Goal: Task Accomplishment & Management: Use online tool/utility

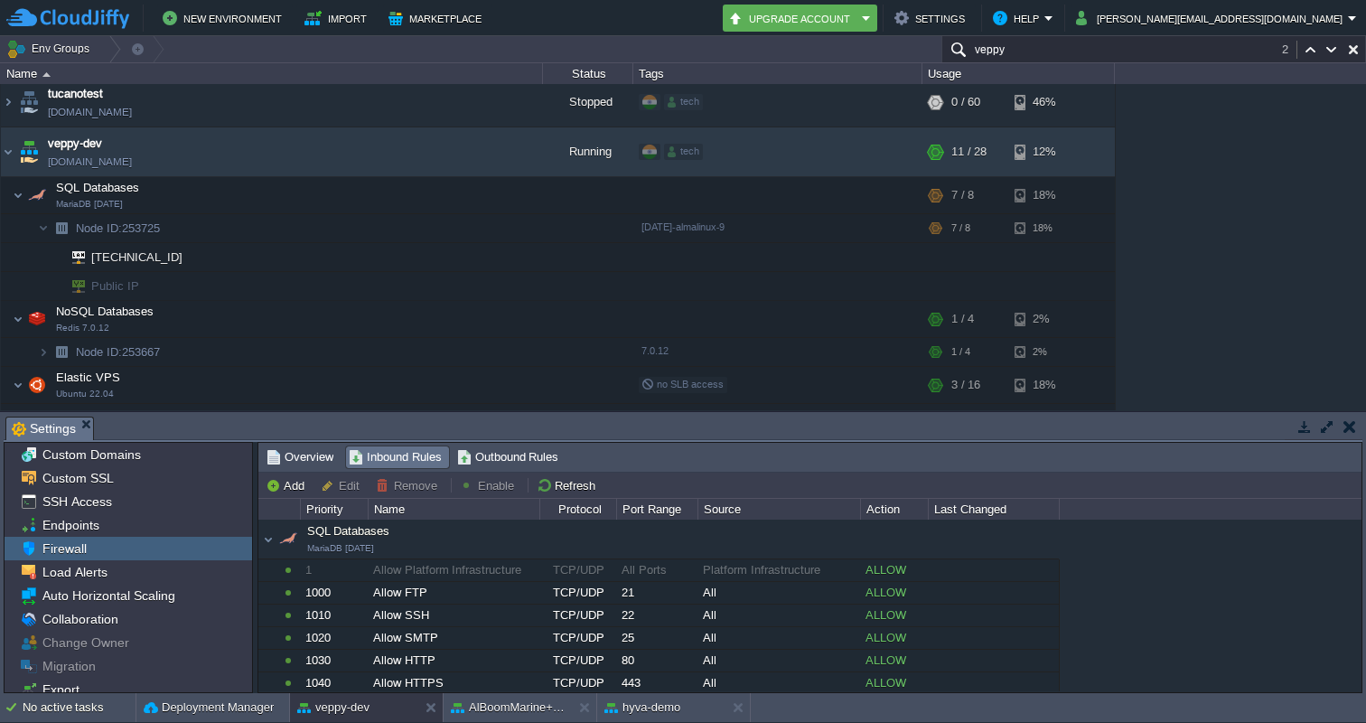
scroll to position [580, 0]
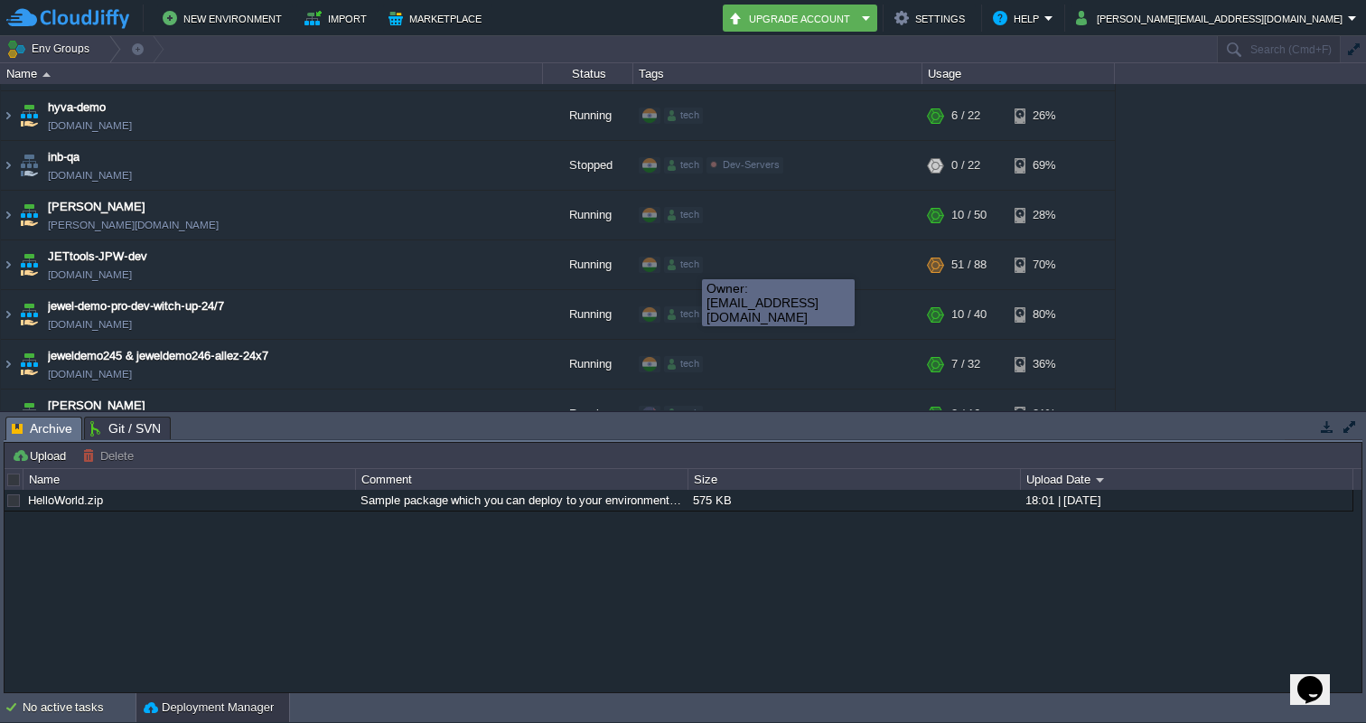
scroll to position [1827, 0]
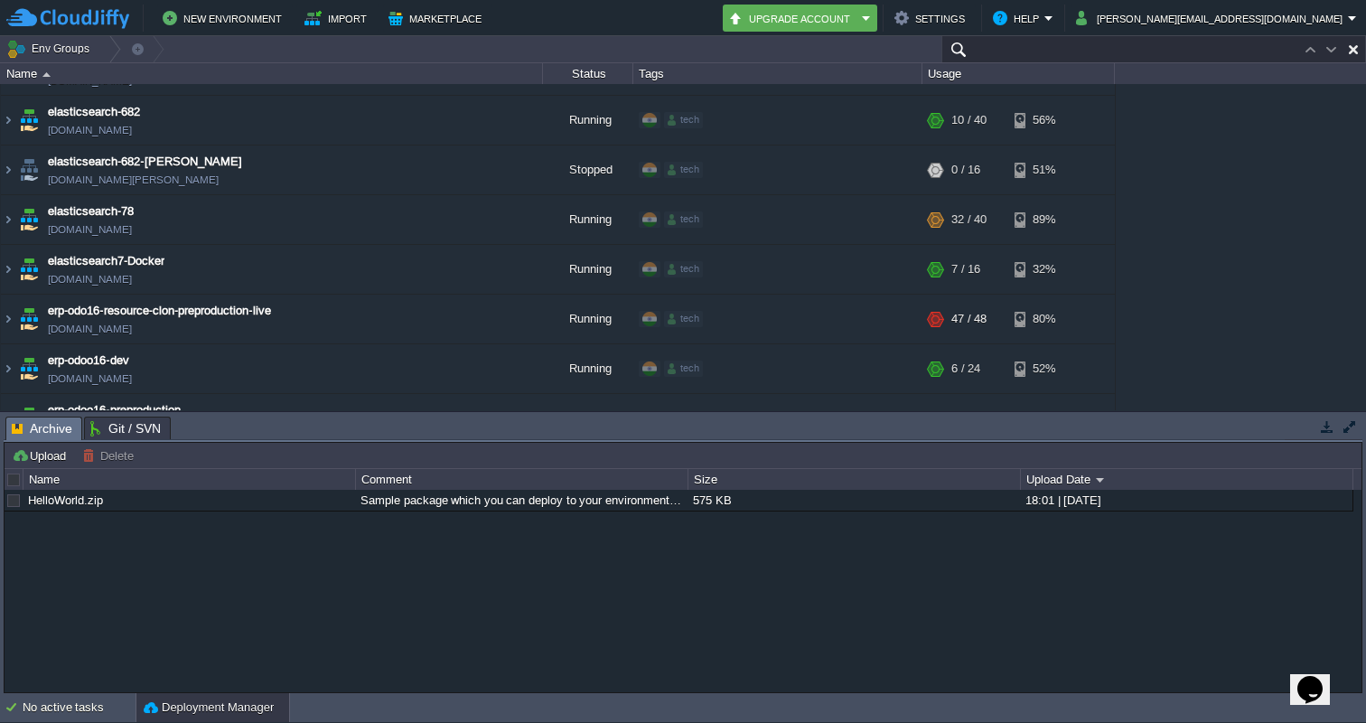
click at [1269, 43] on input "text" at bounding box center [1154, 49] width 425 height 26
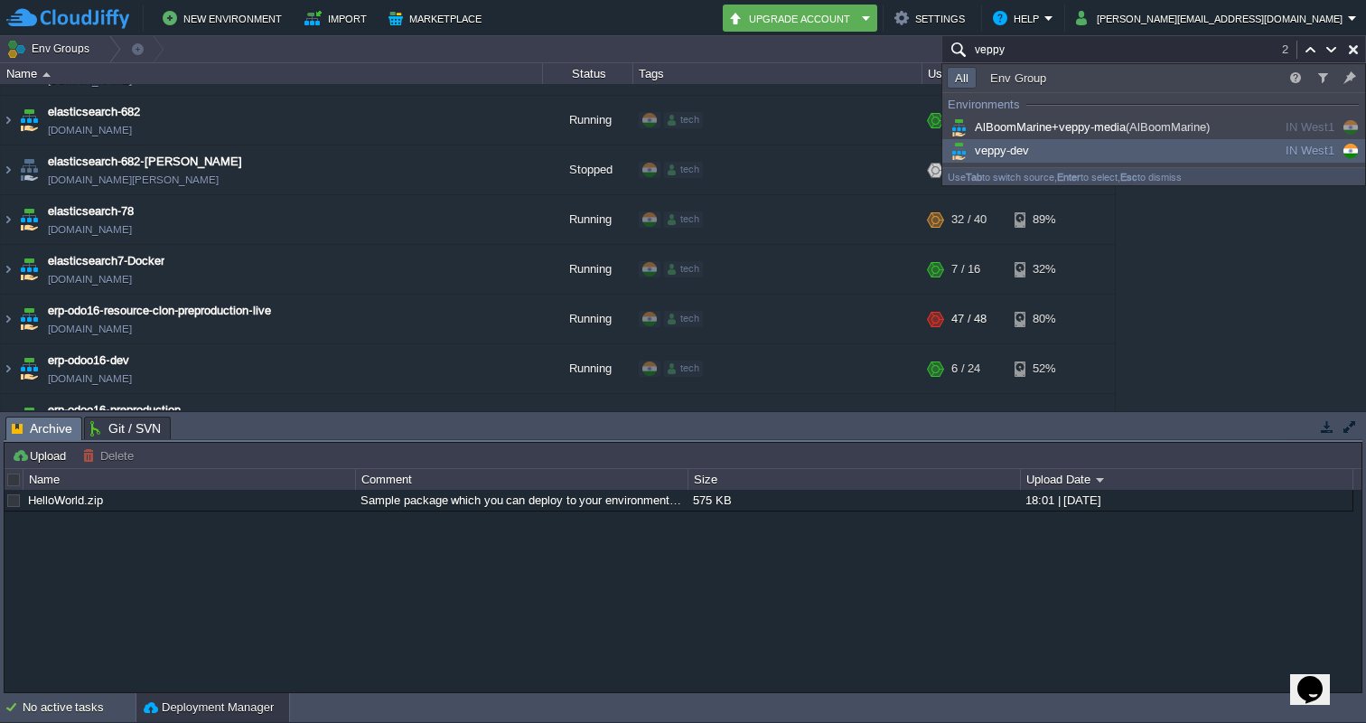
type input "veppy"
click at [1063, 148] on div "veppy-dev" at bounding box center [1083, 151] width 273 height 20
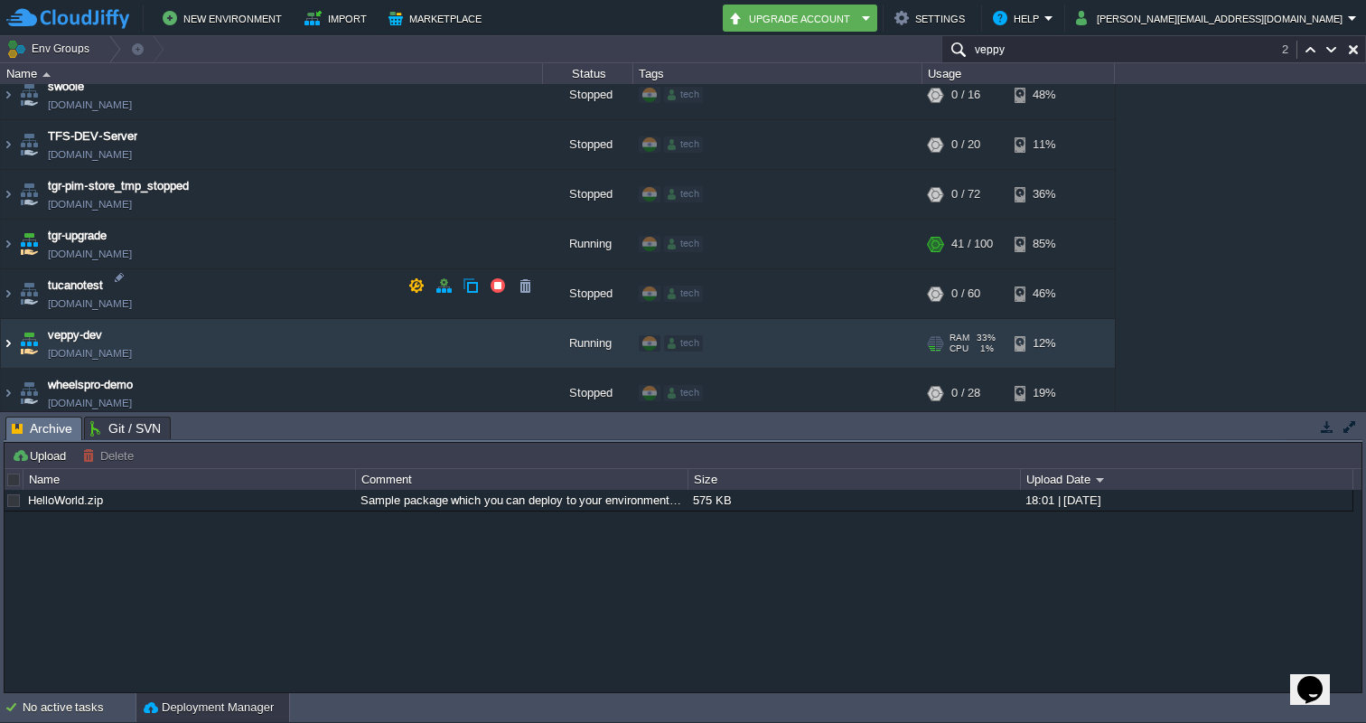
click at [7, 319] on img at bounding box center [8, 343] width 14 height 49
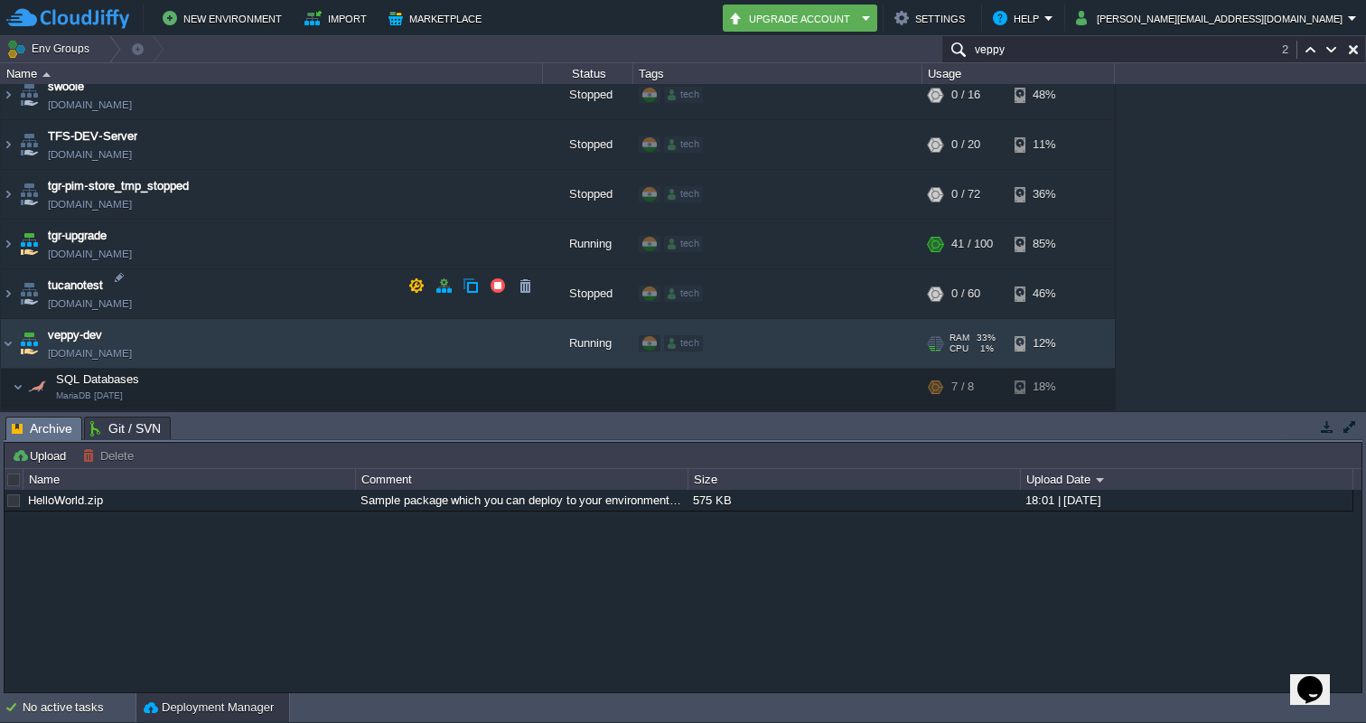
scroll to position [5129, 0]
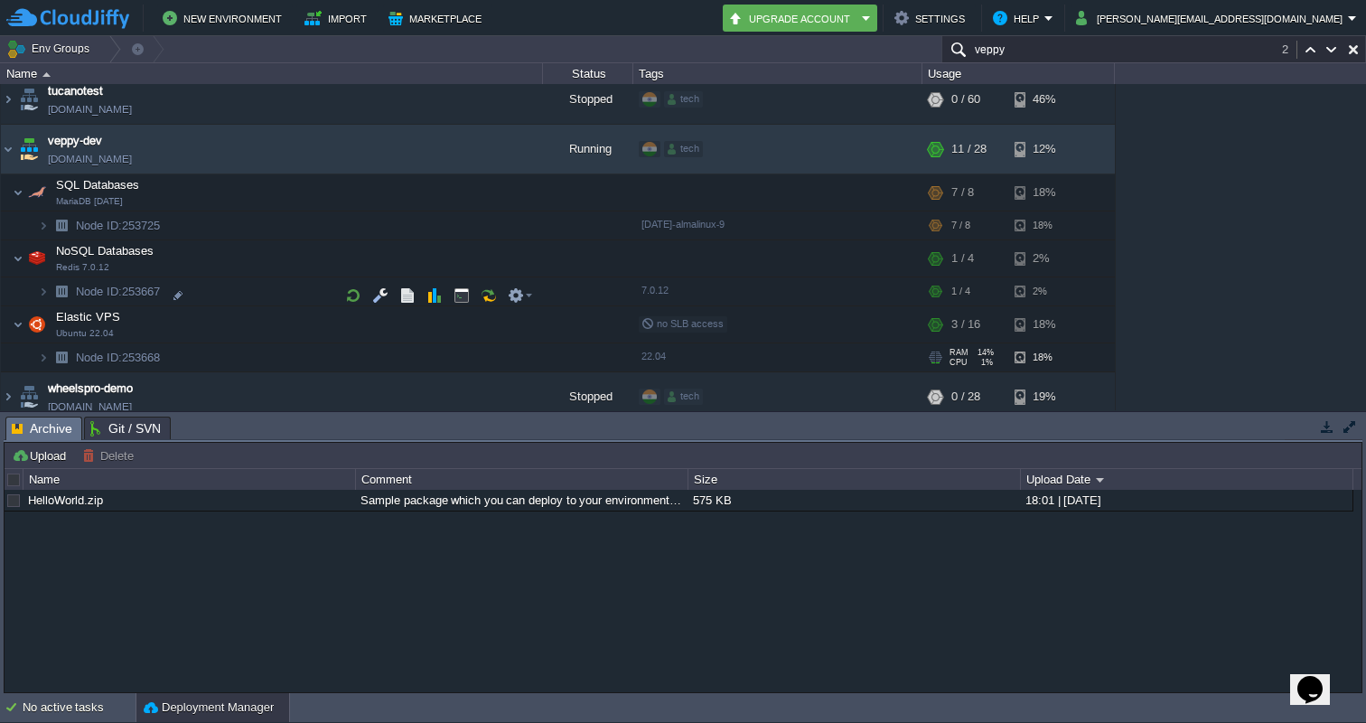
click at [38, 343] on img at bounding box center [43, 357] width 11 height 28
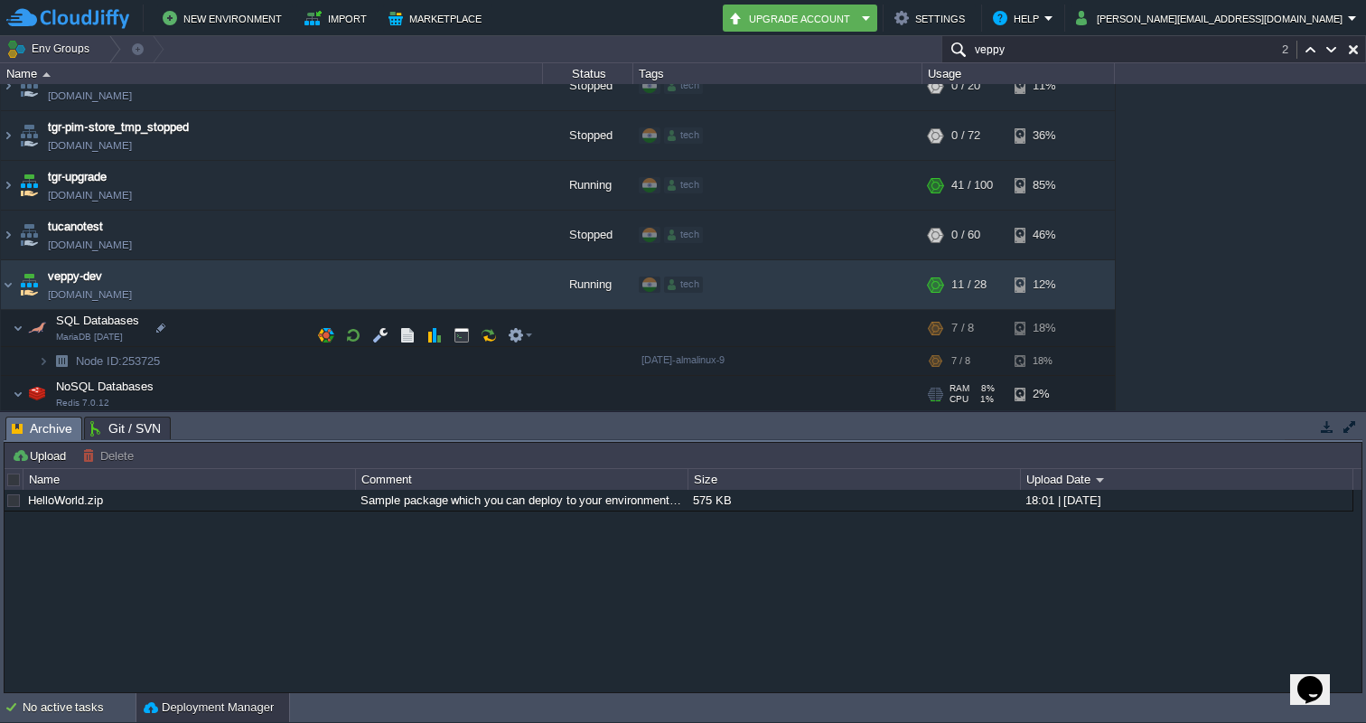
scroll to position [5060, 0]
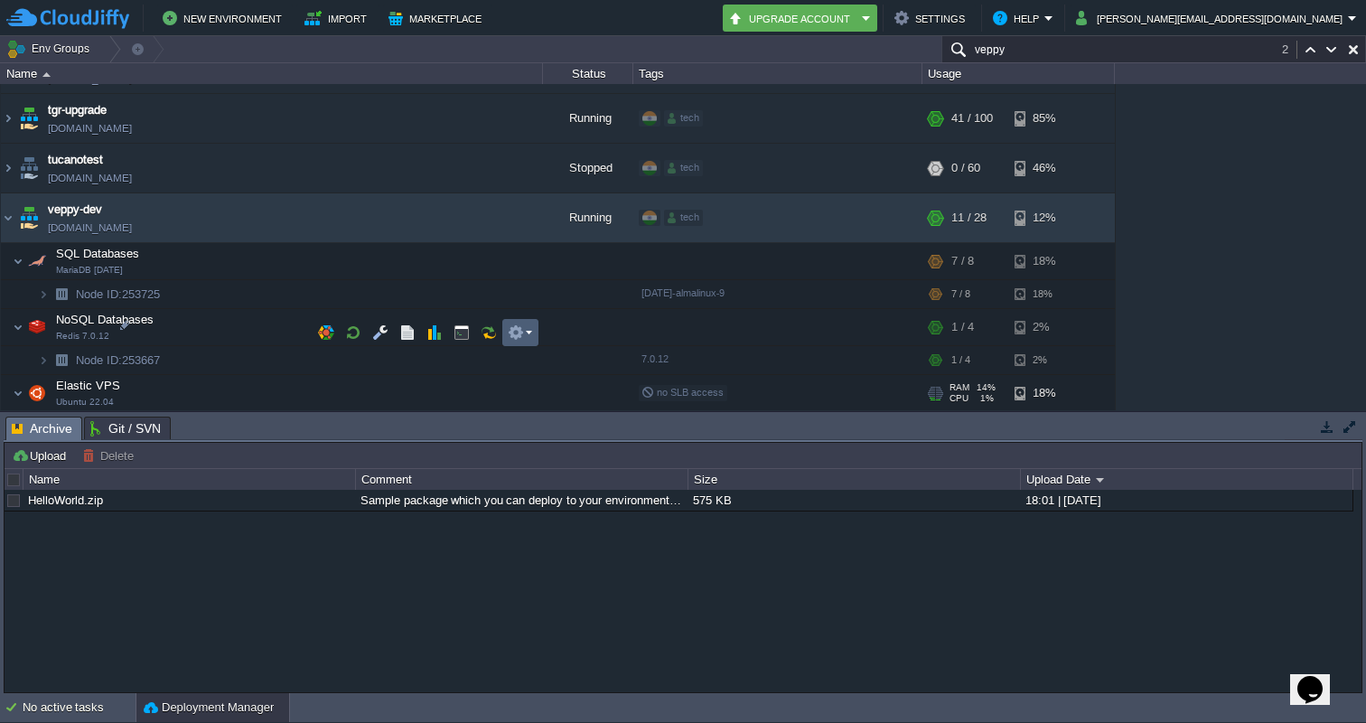
click at [529, 326] on em at bounding box center [520, 332] width 24 height 16
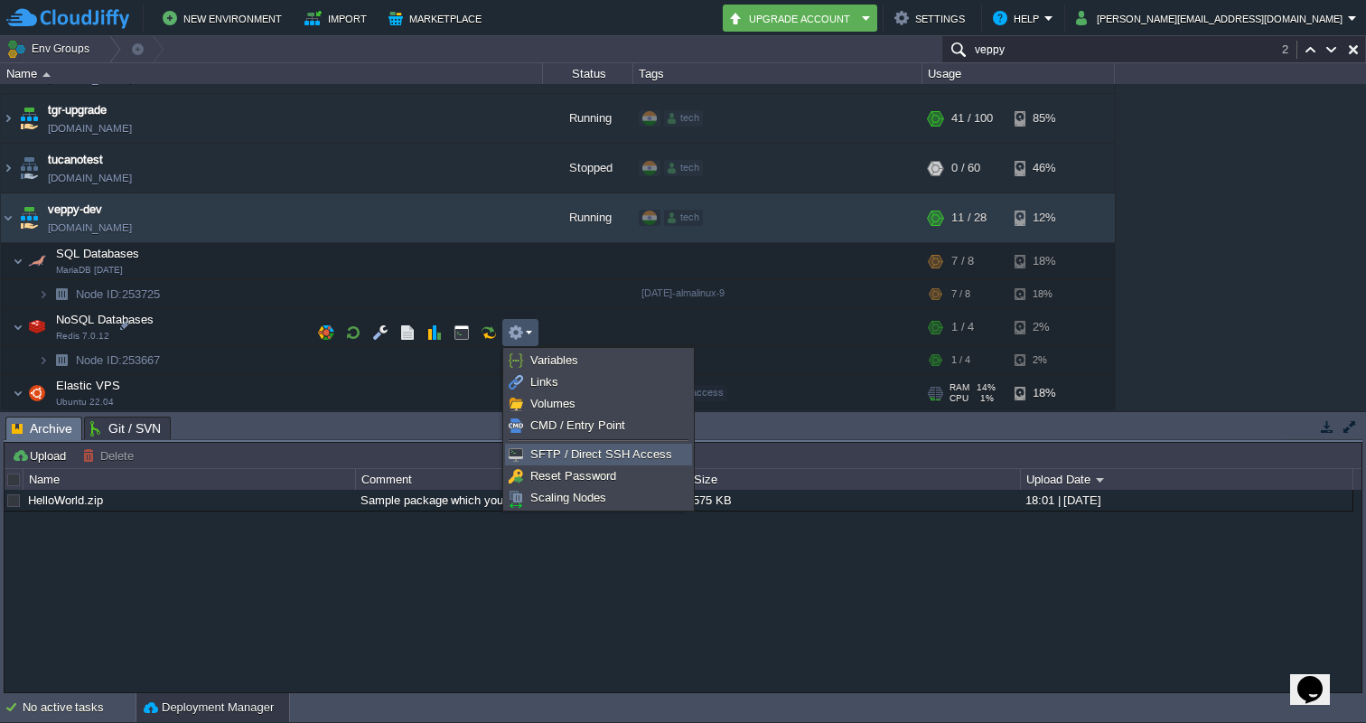
click at [548, 449] on span "SFTP / Direct SSH Access" at bounding box center [602, 454] width 142 height 14
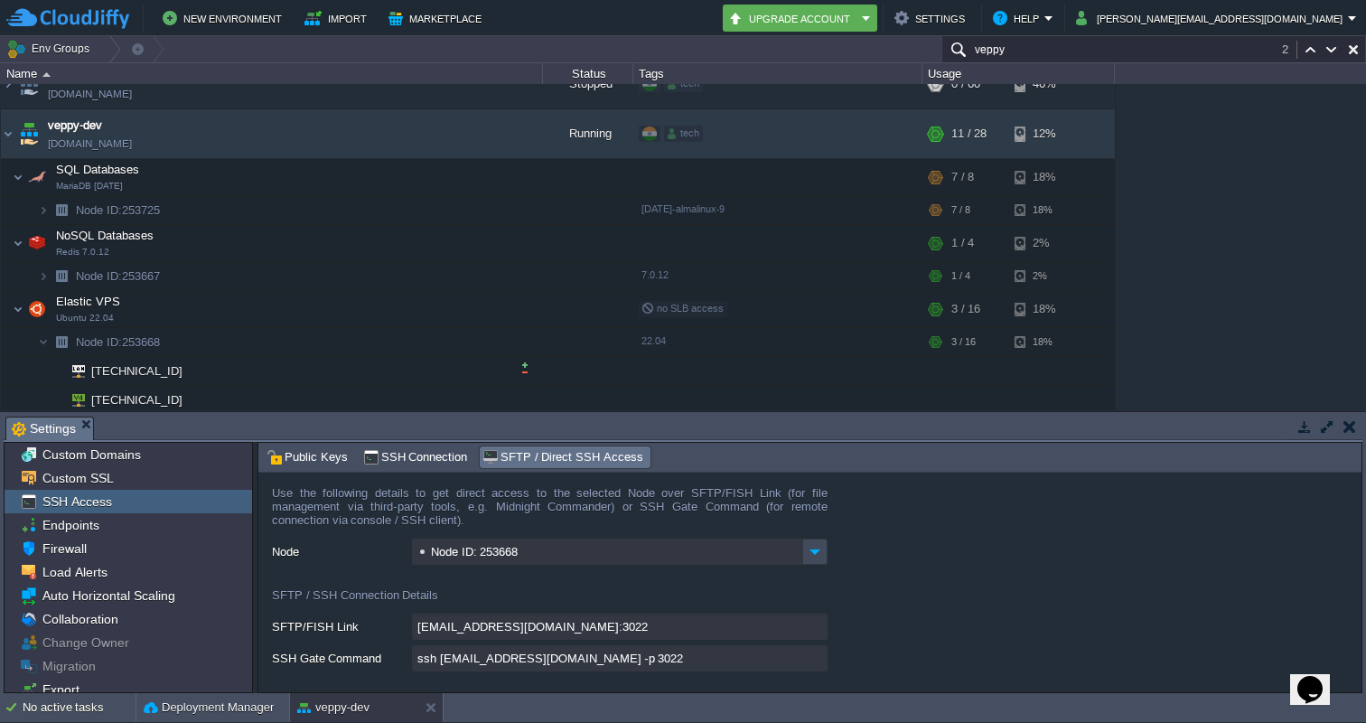
scroll to position [5214, 0]
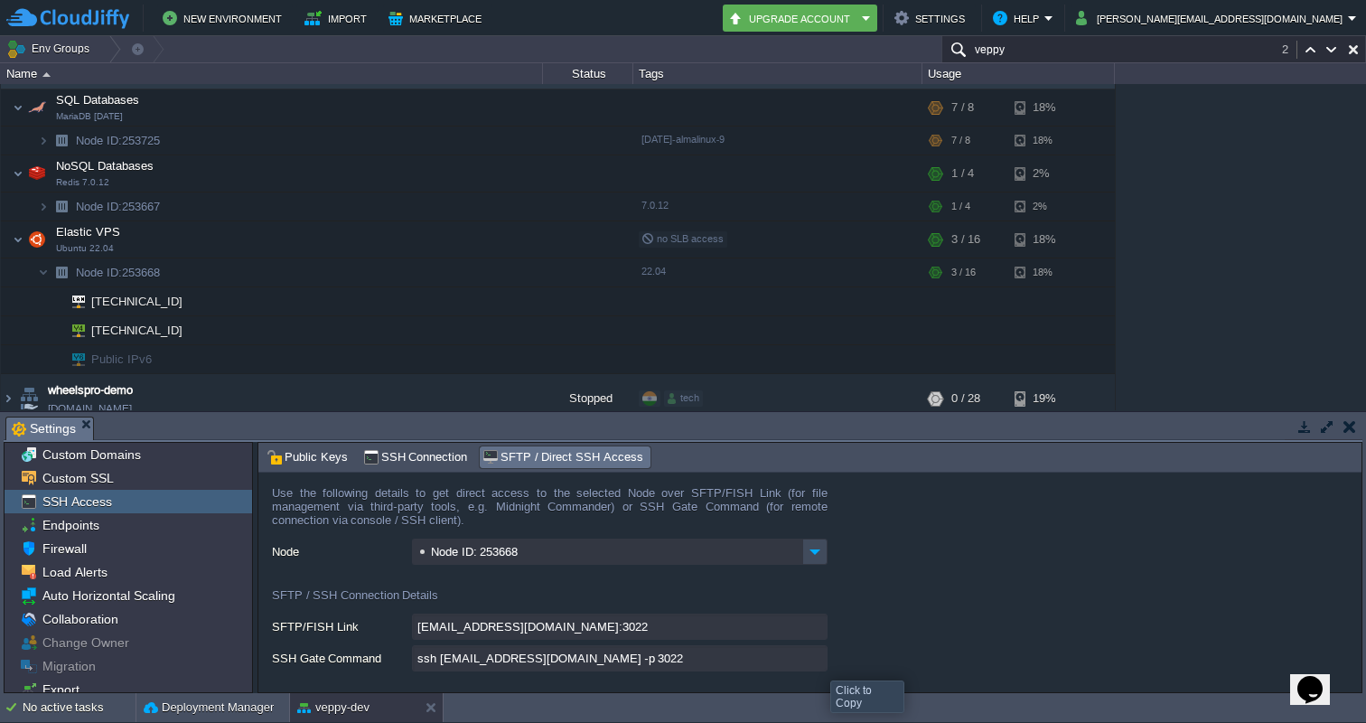
click at [817, 664] on input "ssh [EMAIL_ADDRESS][DOMAIN_NAME] -p 3022" at bounding box center [620, 658] width 416 height 26
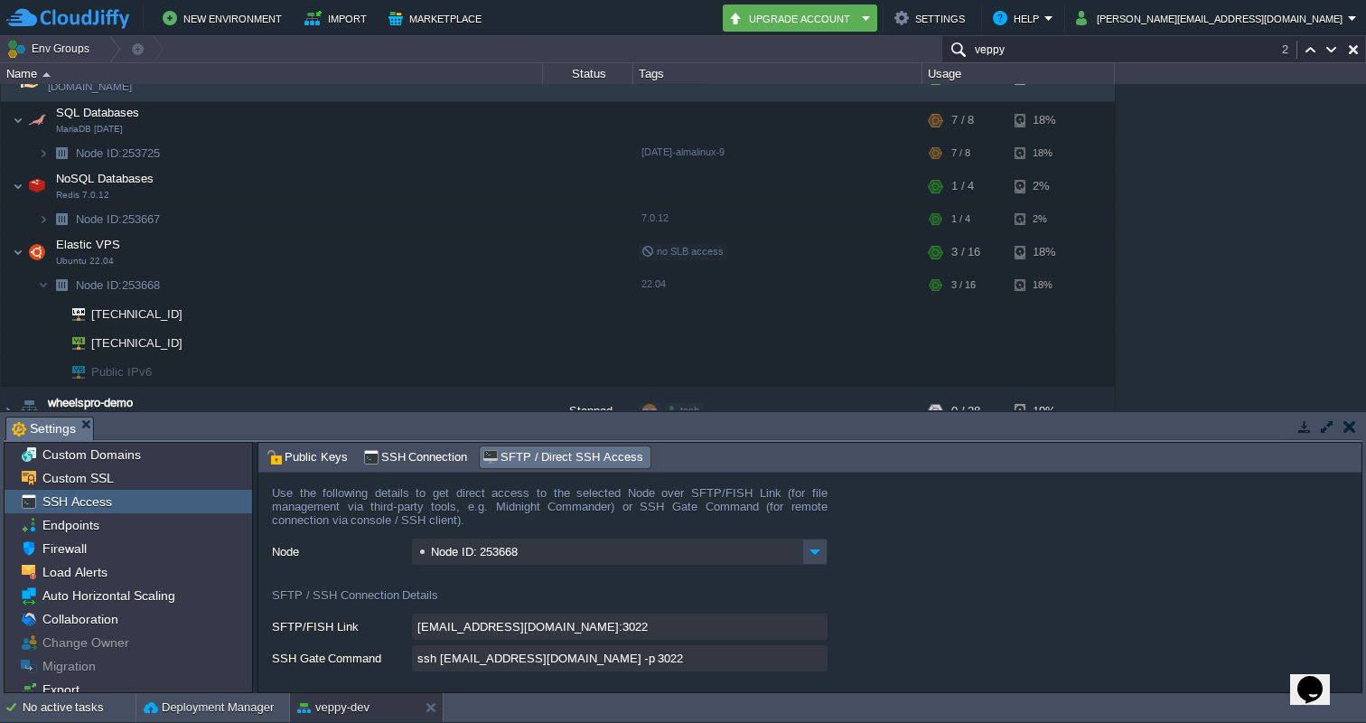
click at [1138, 229] on div "1stdirectpools 1stdirectpools.cloudjiffy.net Stopped tech + Add to Env Group RA…" at bounding box center [683, 247] width 1366 height 326
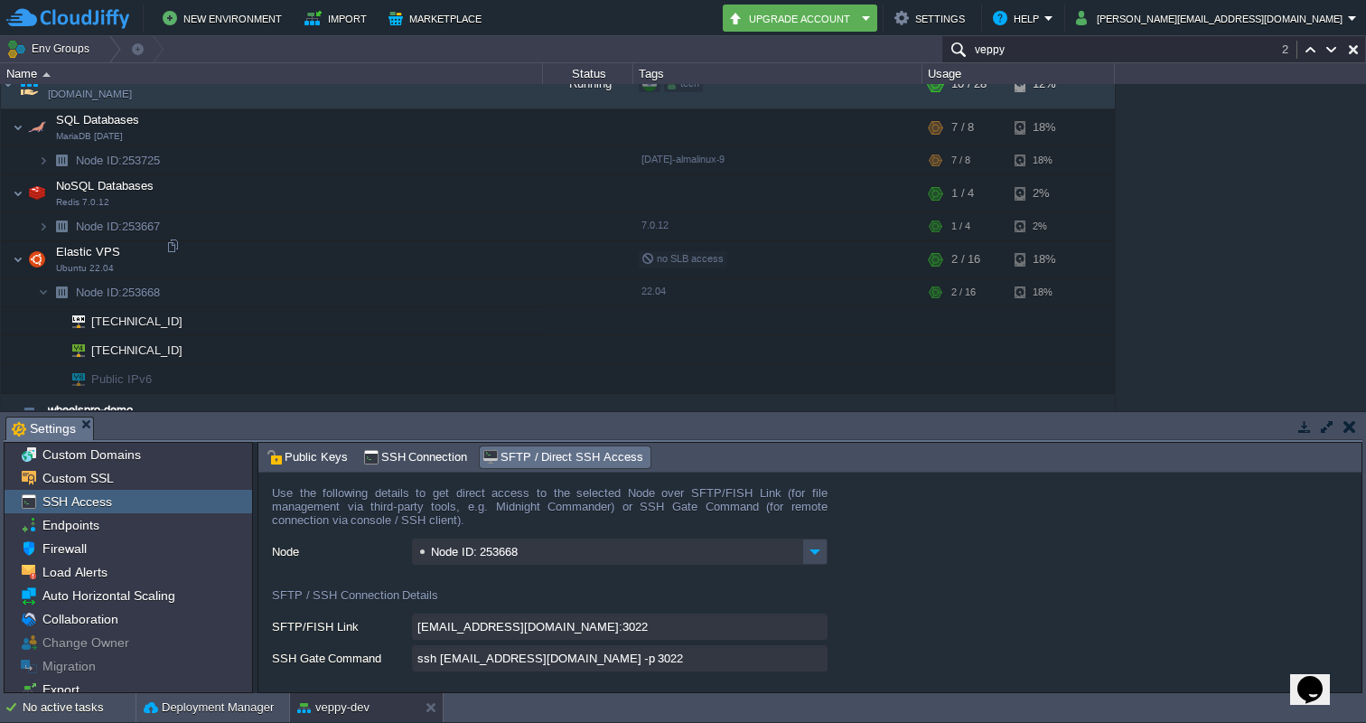
scroll to position [5184, 0]
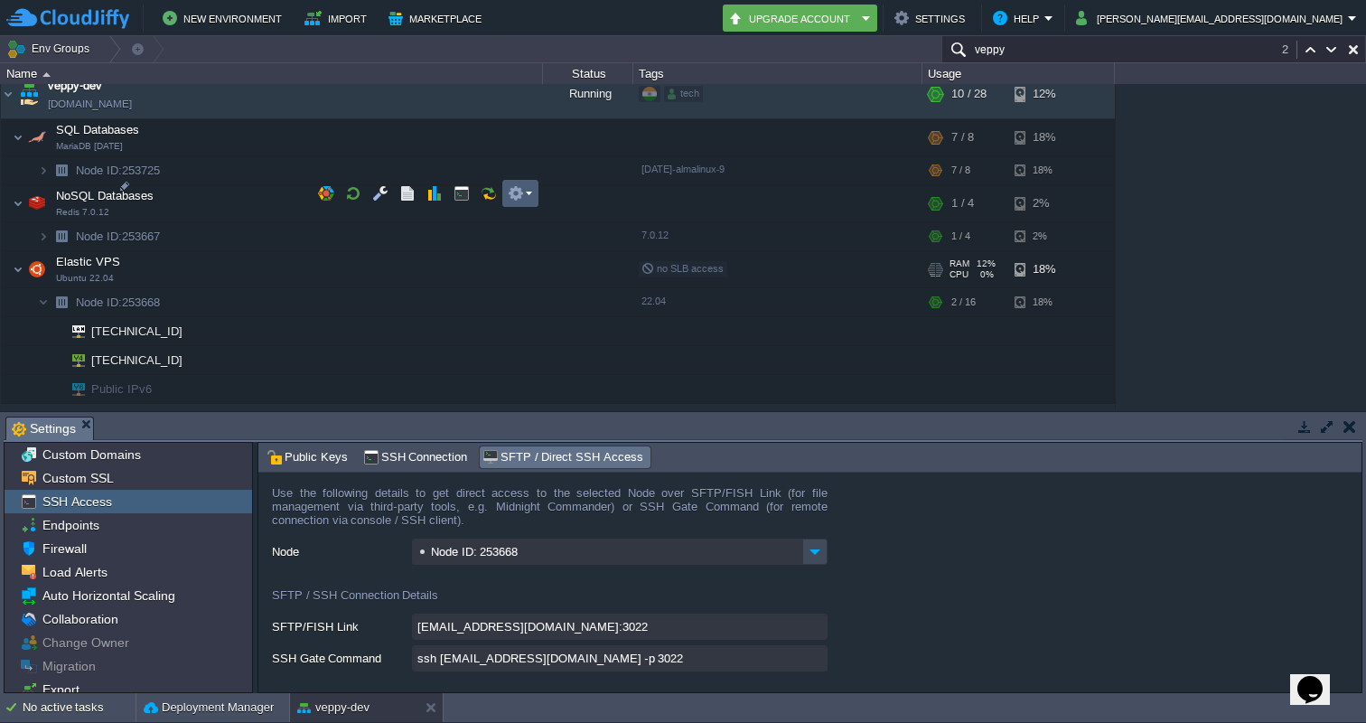
click at [529, 189] on em at bounding box center [520, 193] width 24 height 16
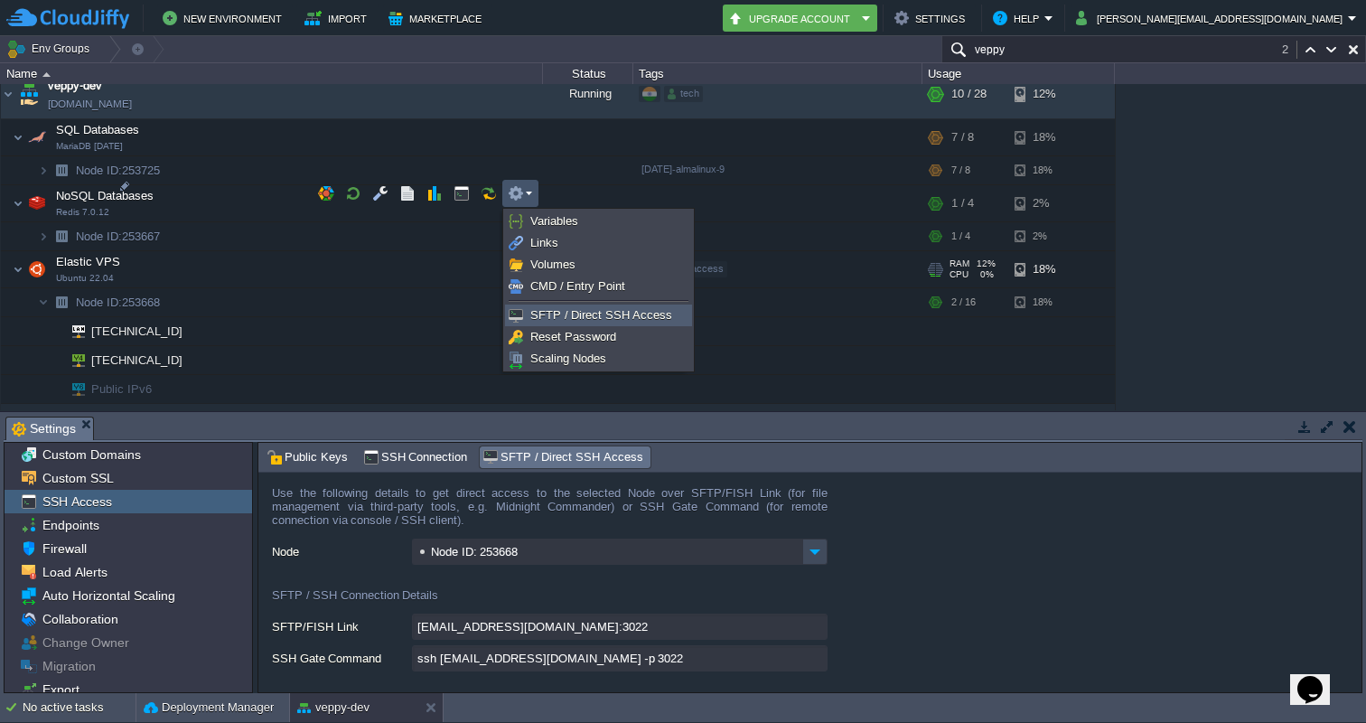
click at [557, 315] on span "SFTP / Direct SSH Access" at bounding box center [602, 315] width 142 height 14
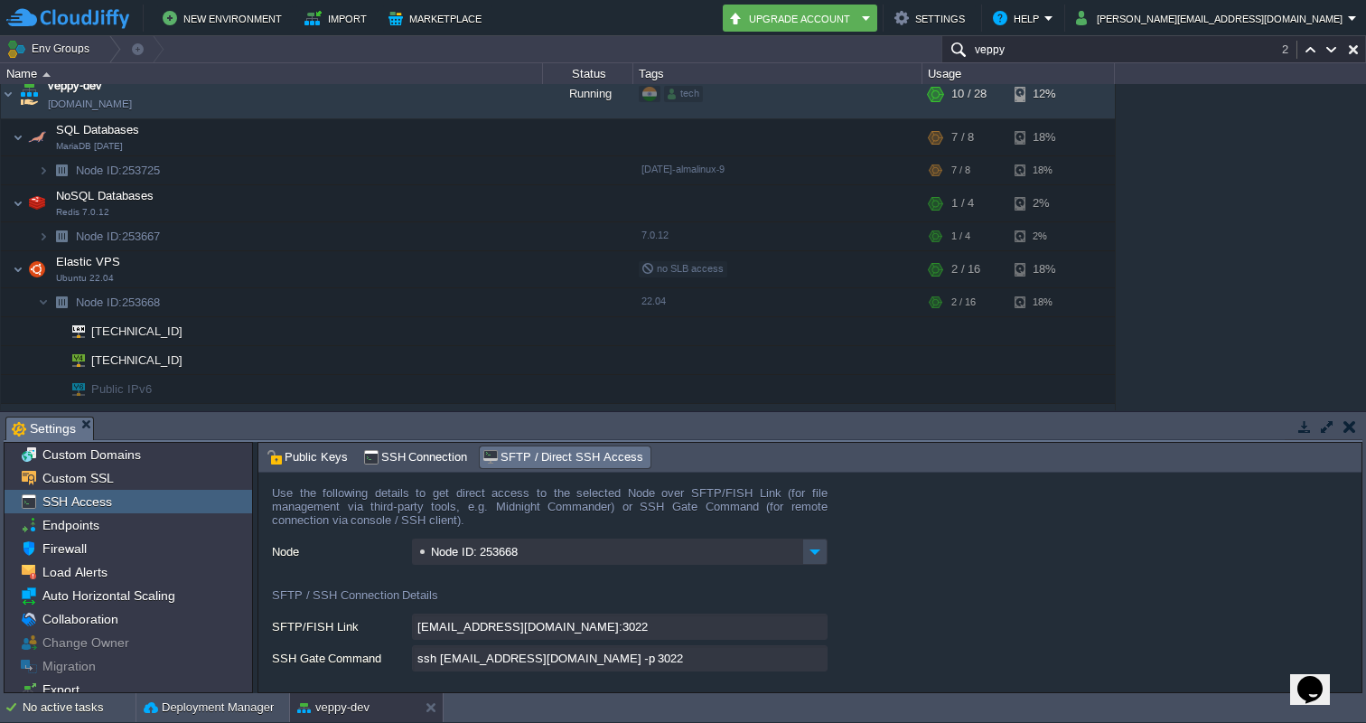
click at [817, 664] on input "ssh [EMAIL_ADDRESS][DOMAIN_NAME] -p 3022" at bounding box center [620, 658] width 416 height 26
click at [531, 193] on em at bounding box center [520, 193] width 24 height 16
click at [202, 251] on td "Elastic VPS Ubuntu 22.04" at bounding box center [272, 269] width 542 height 37
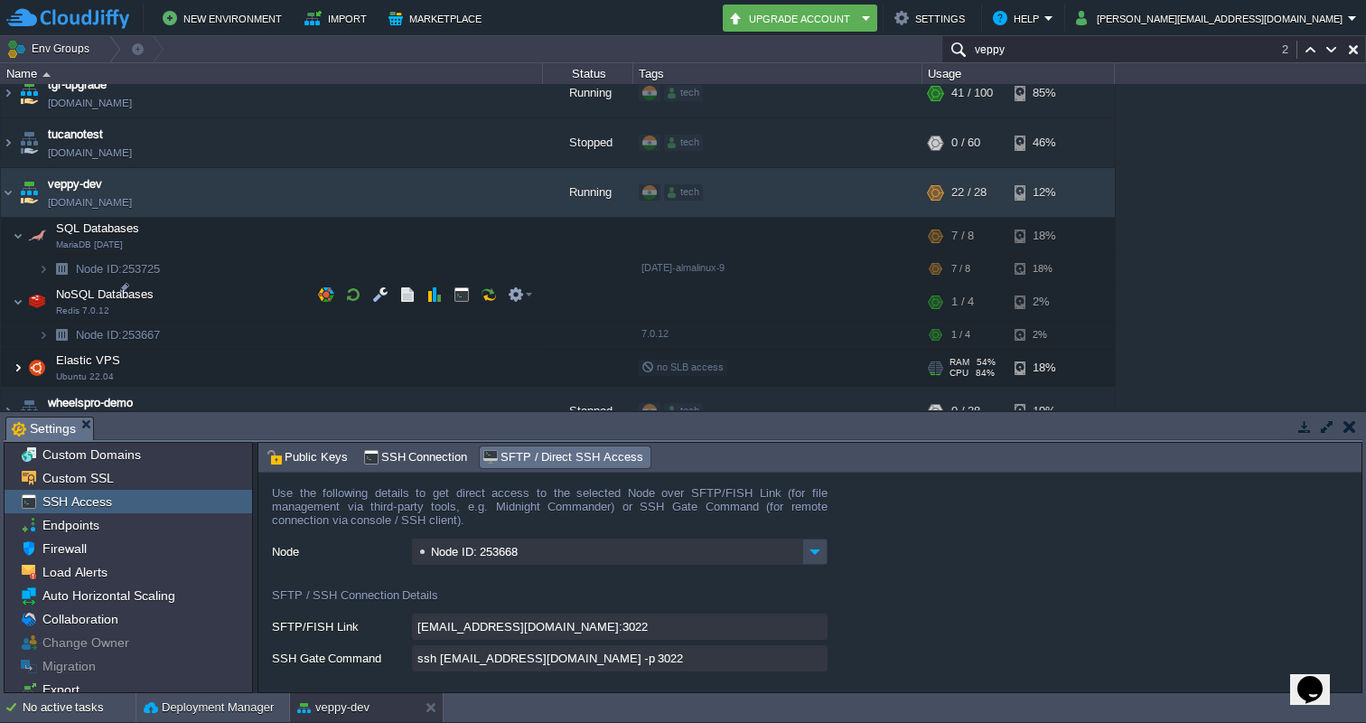
click at [13, 350] on img at bounding box center [18, 368] width 11 height 36
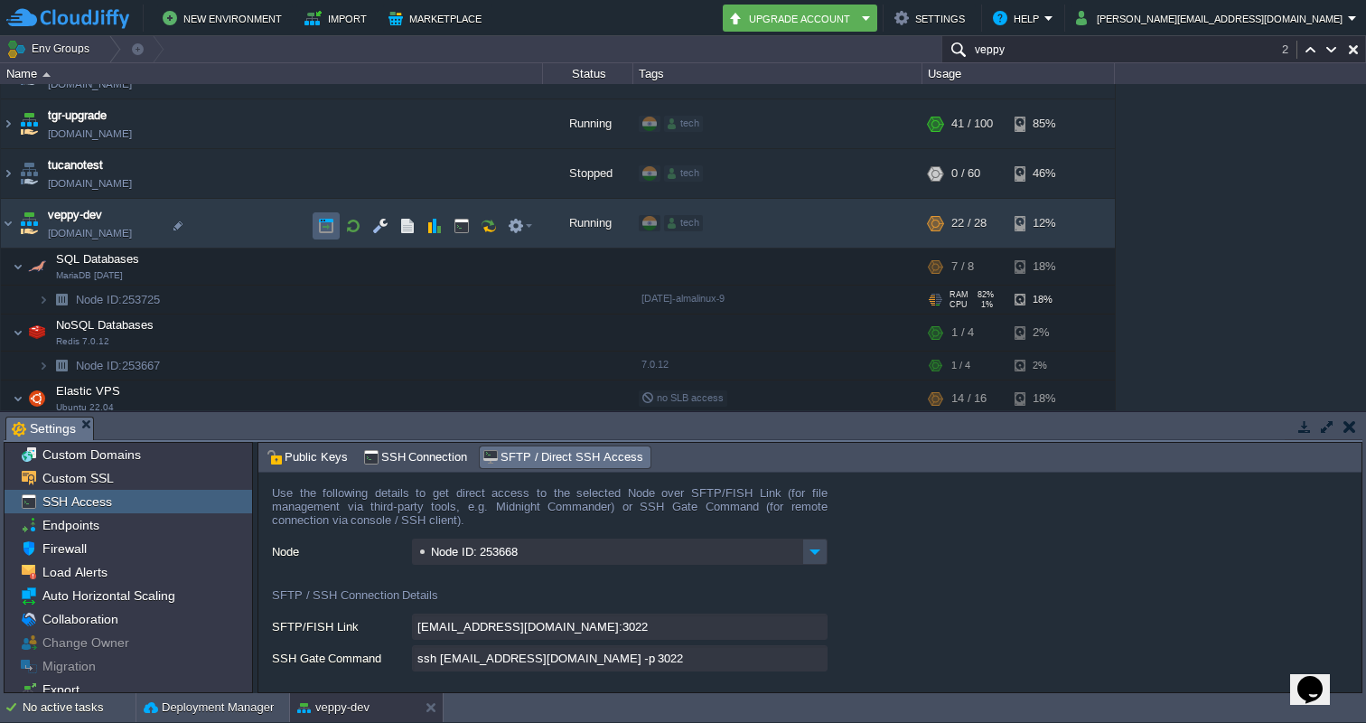
scroll to position [5053, 0]
click at [437, 149] on button "button" at bounding box center [444, 152] width 16 height 16
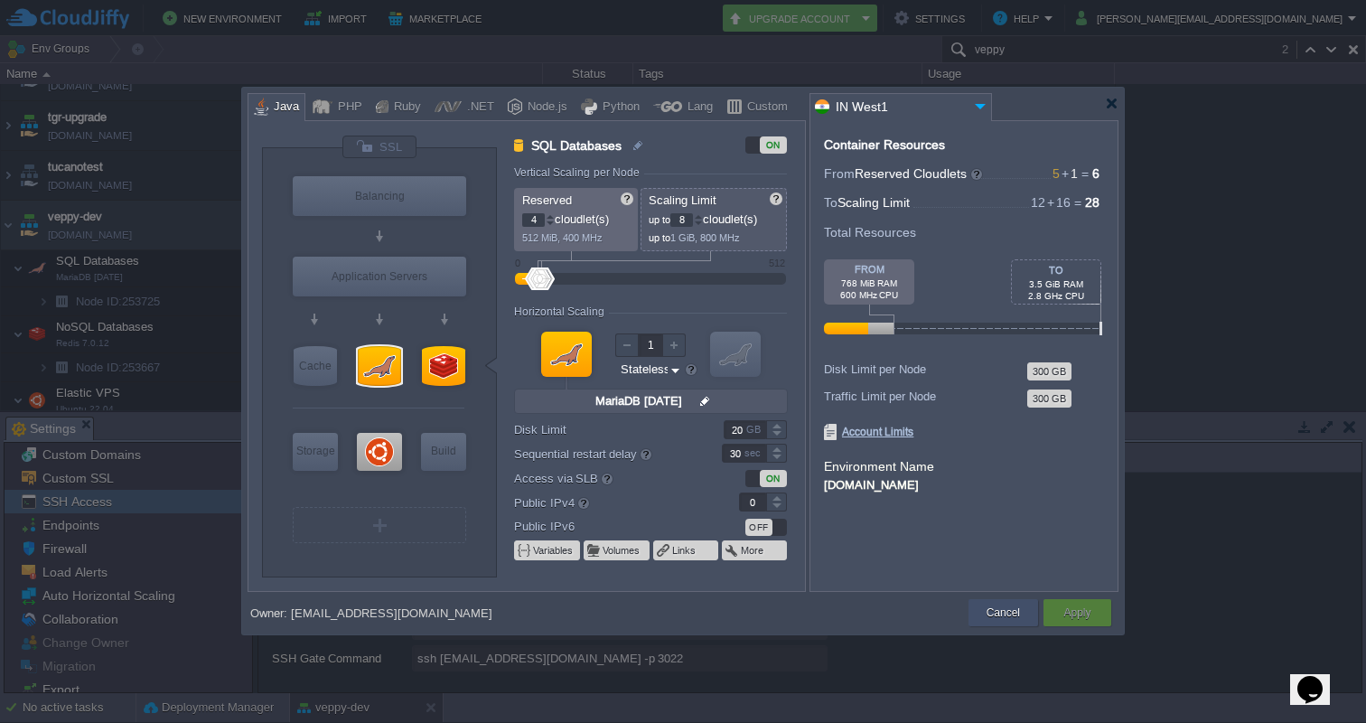
click at [996, 607] on button "Cancel" at bounding box center [1003, 613] width 33 height 18
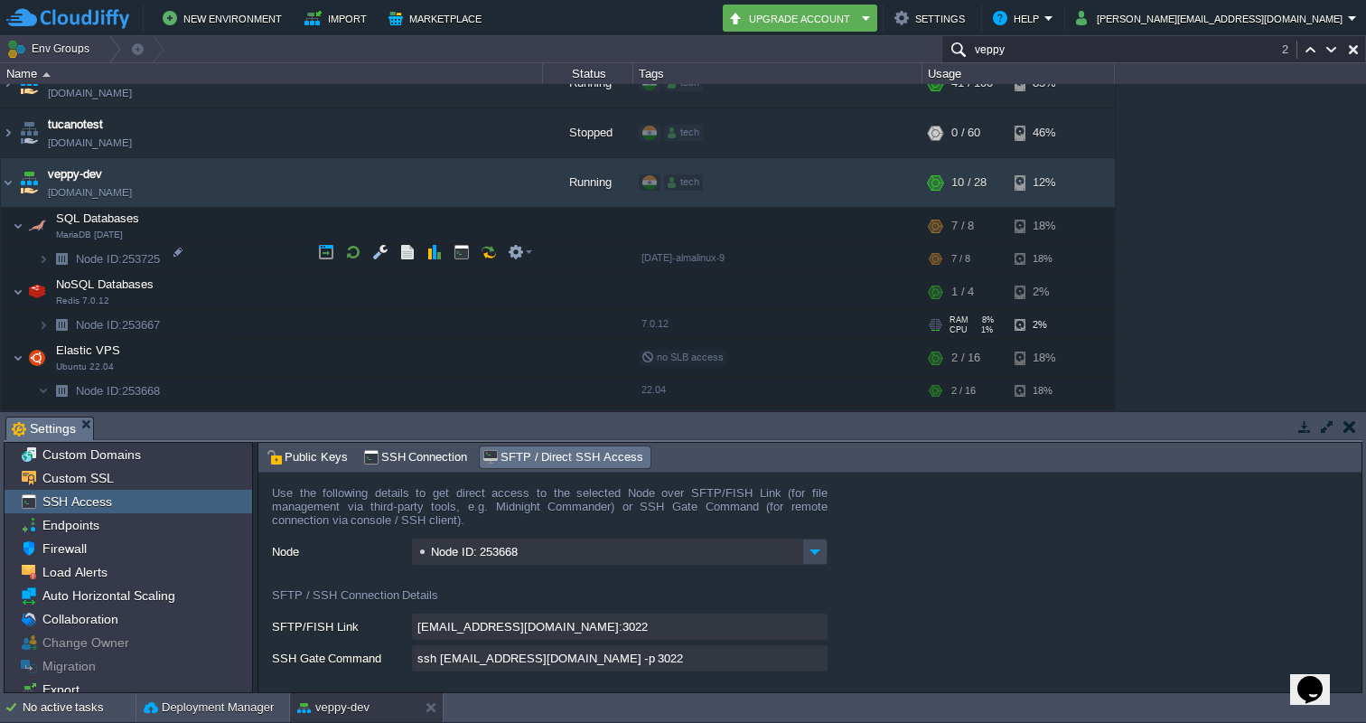
scroll to position [5107, 0]
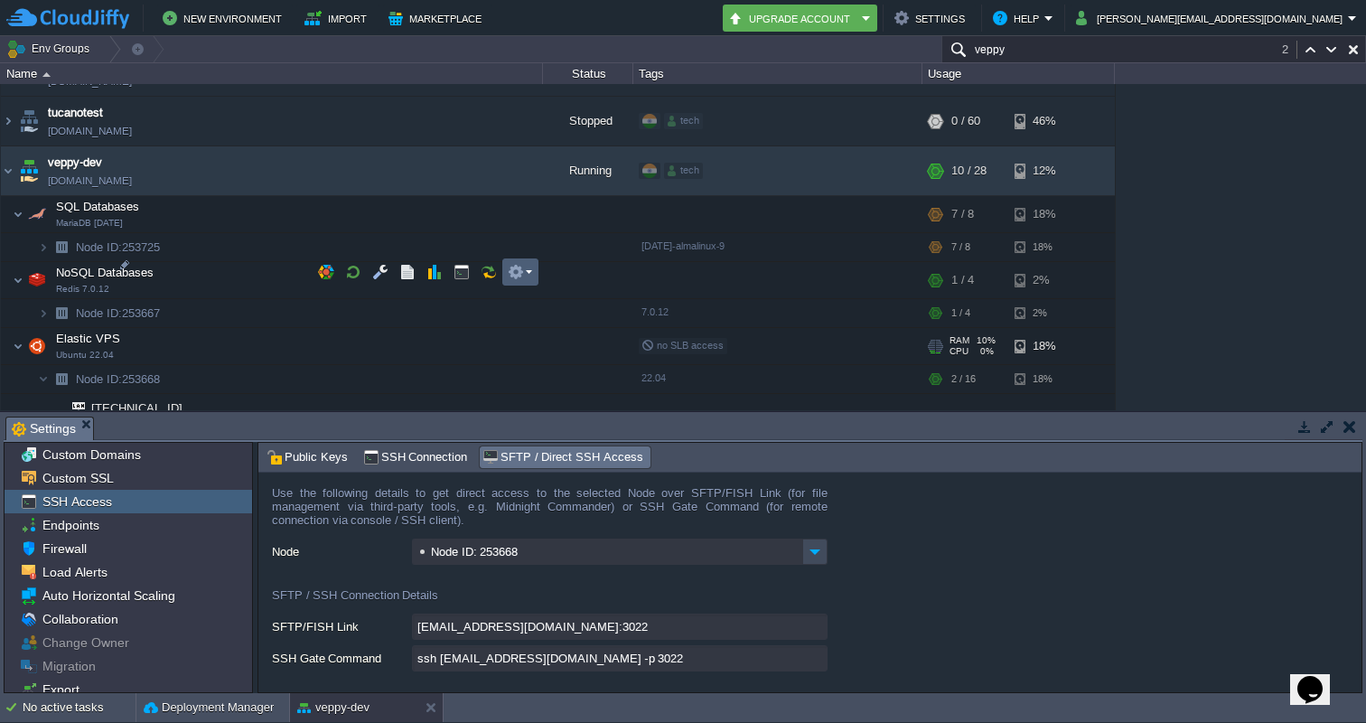
click at [533, 270] on td at bounding box center [520, 271] width 36 height 27
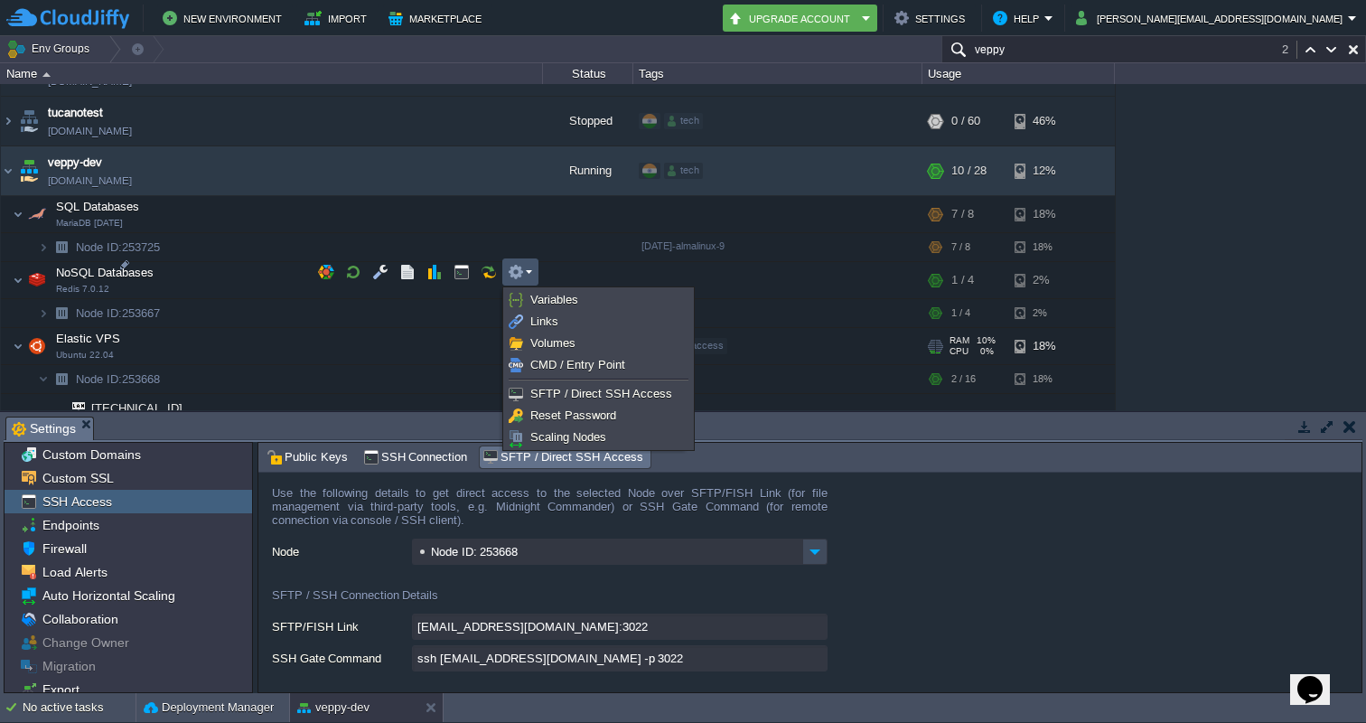
click at [533, 270] on td at bounding box center [520, 271] width 36 height 27
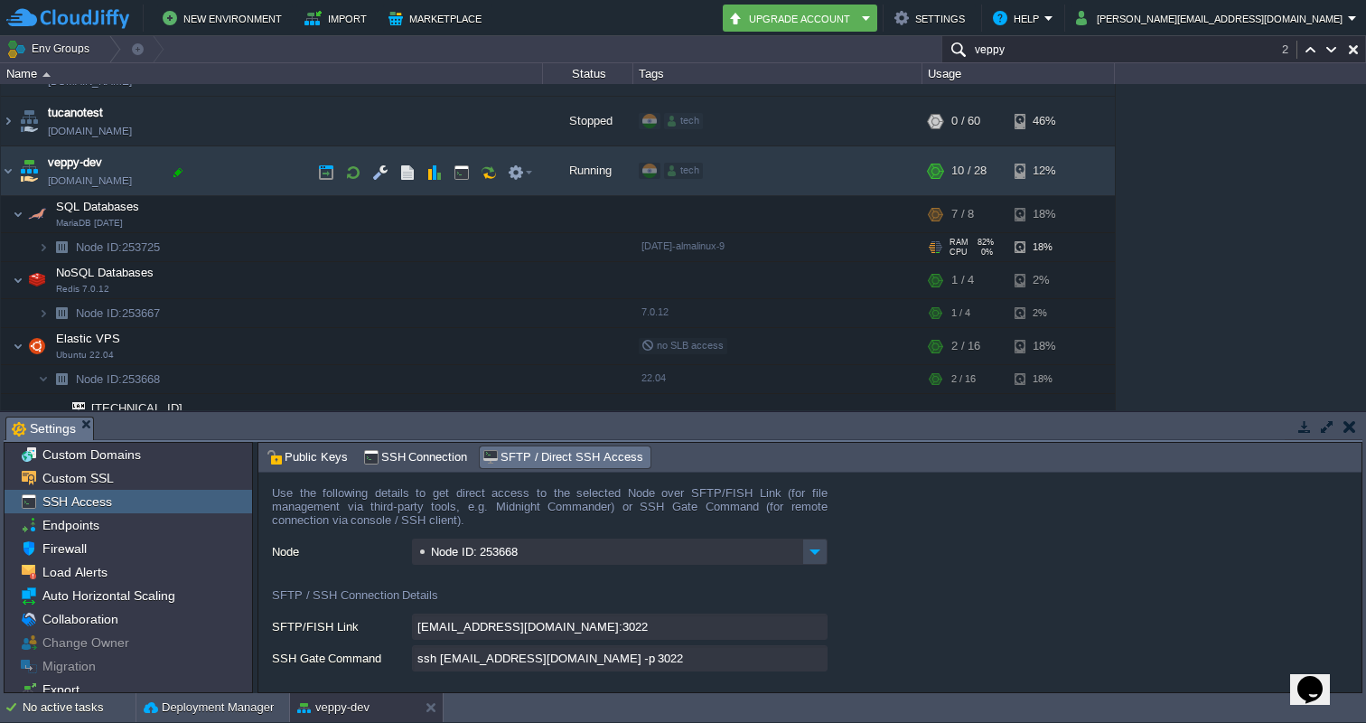
scroll to position [5065, 0]
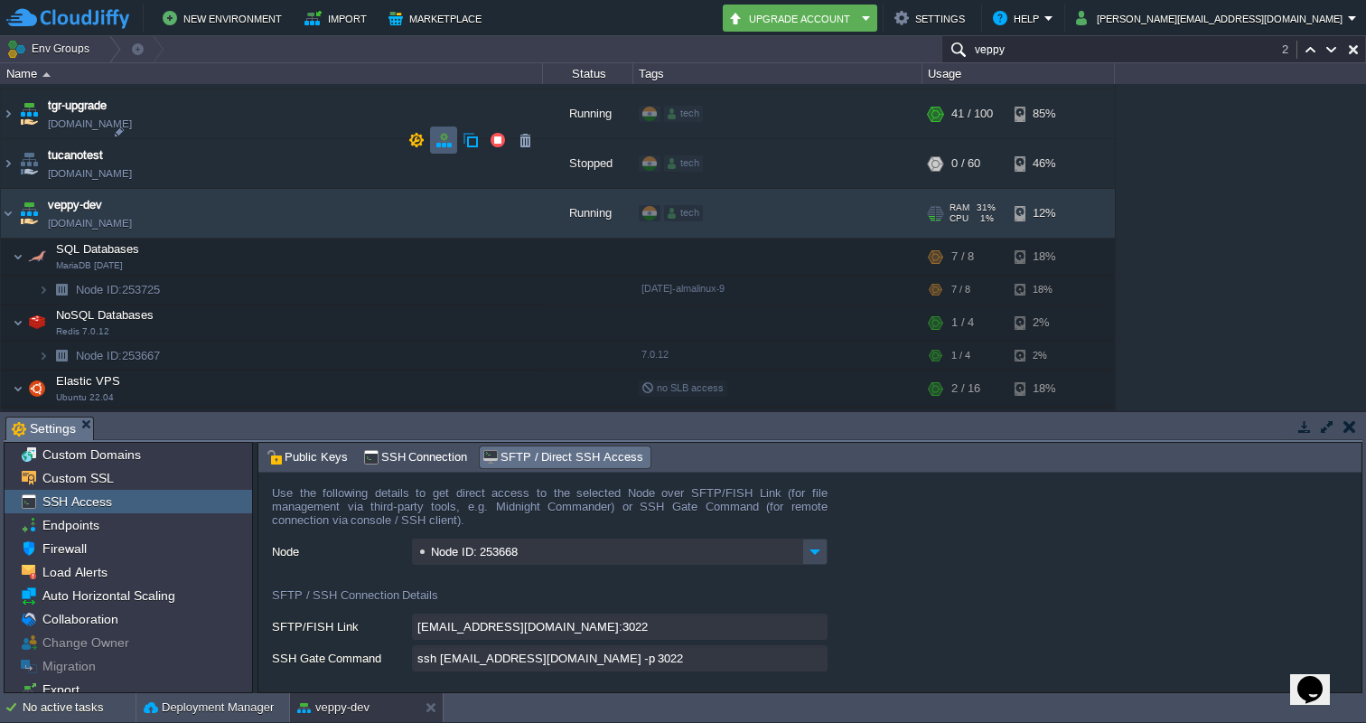
click at [445, 136] on button "button" at bounding box center [444, 140] width 16 height 16
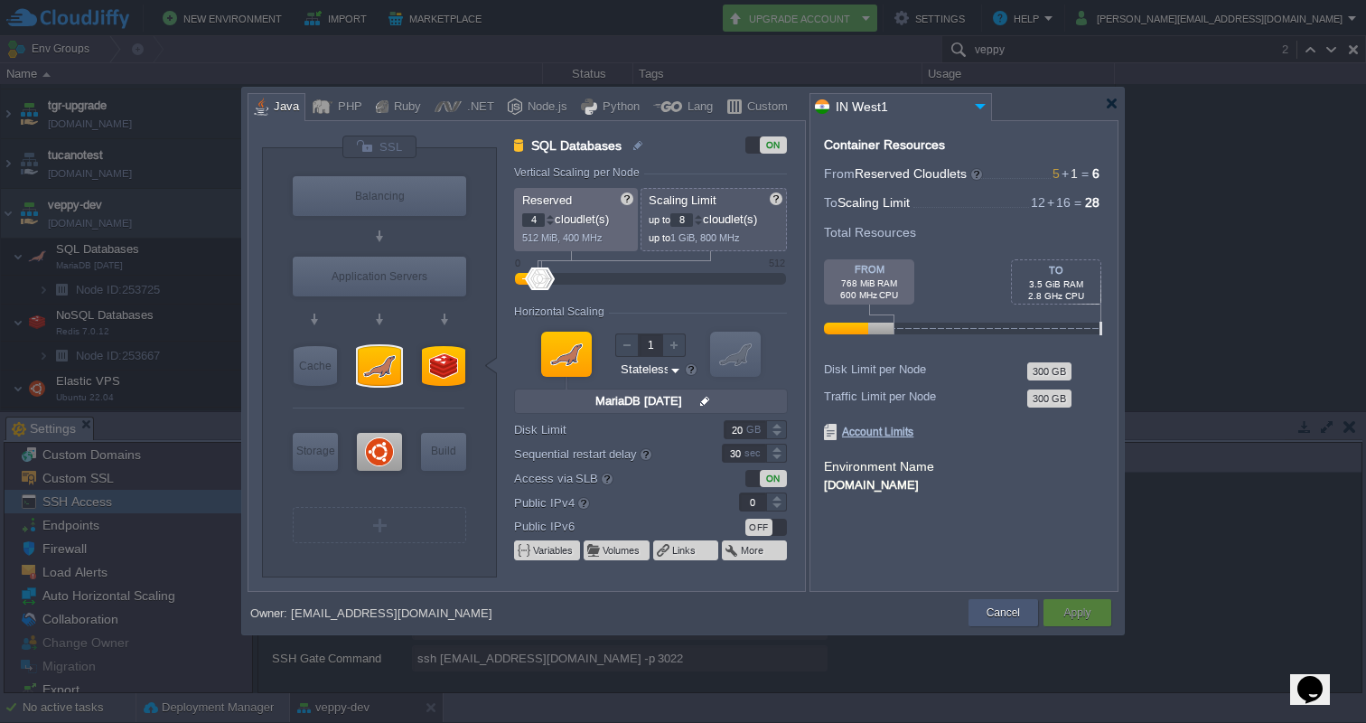
click at [1015, 617] on button "Cancel" at bounding box center [1003, 613] width 33 height 18
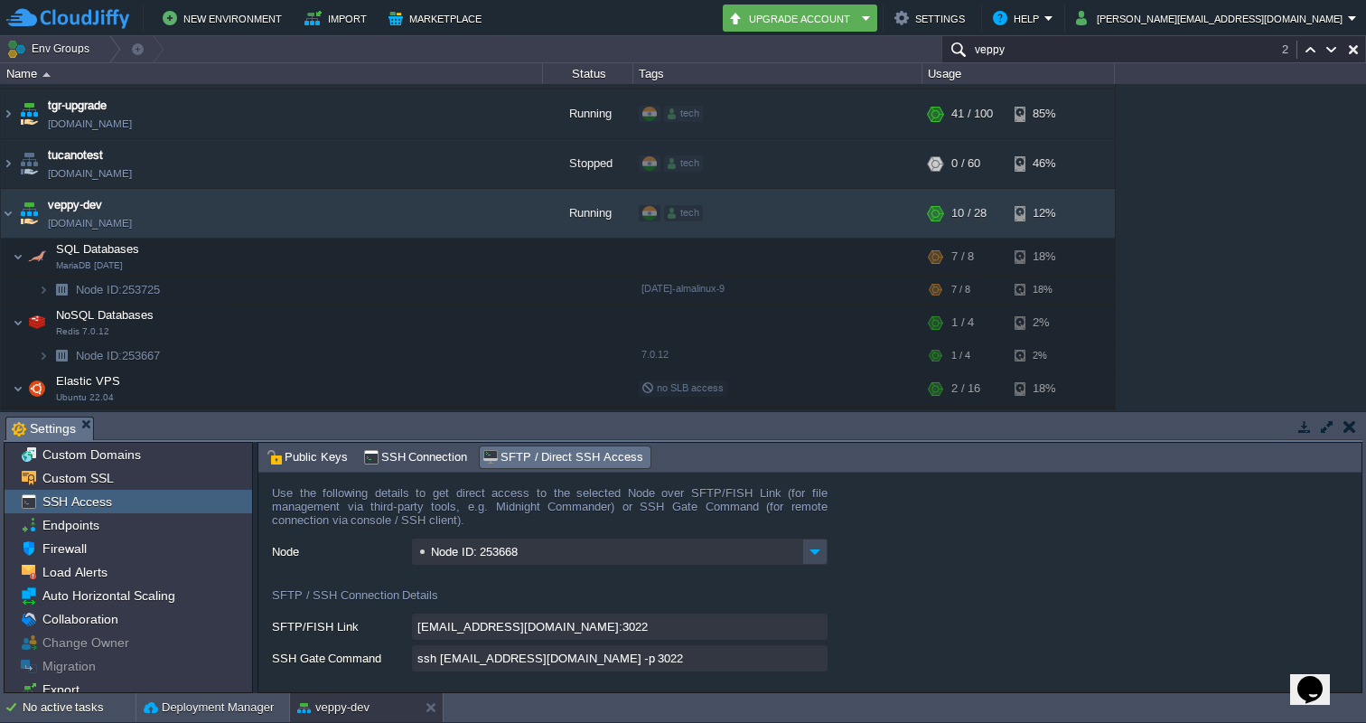
click at [1074, 47] on input "veppy" at bounding box center [1154, 49] width 425 height 26
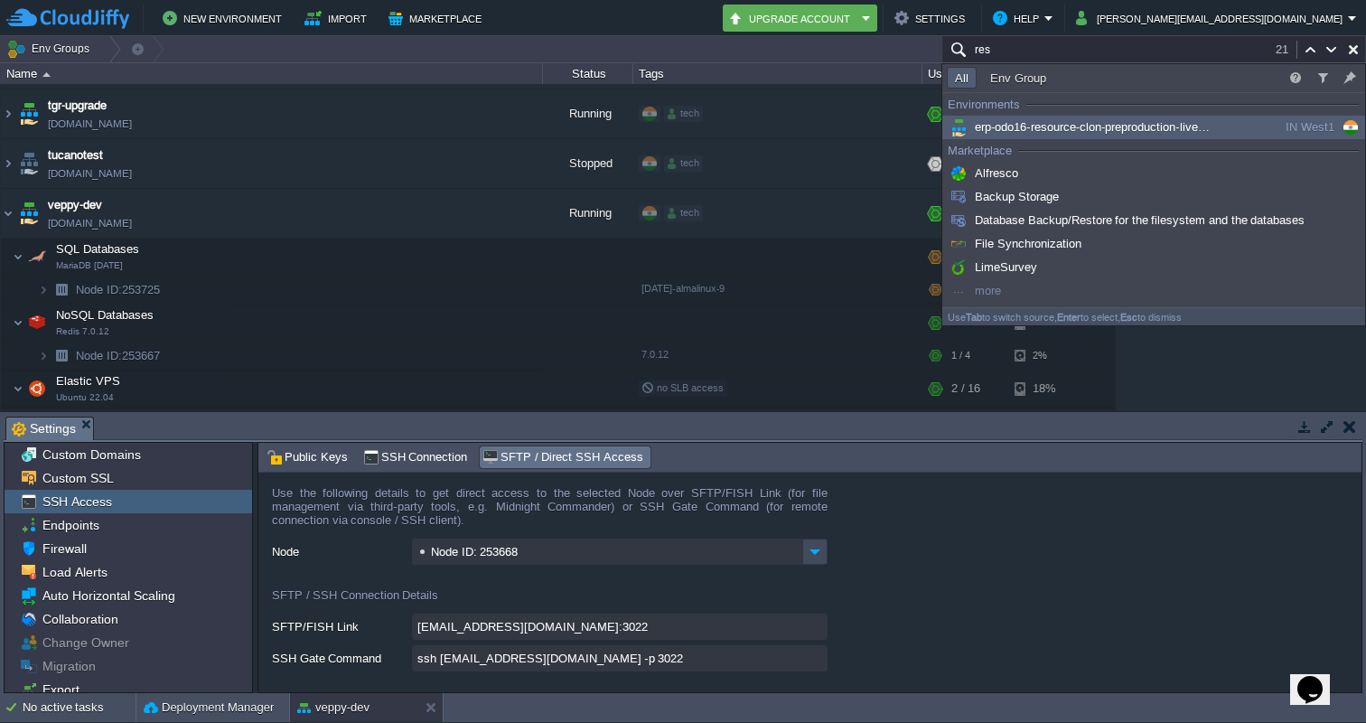
type input "res"
click at [1053, 125] on span "erp-odo16-resource-clon-preproduction-live (erp-odo16-resource-clon-preproducti…" at bounding box center [1176, 127] width 459 height 14
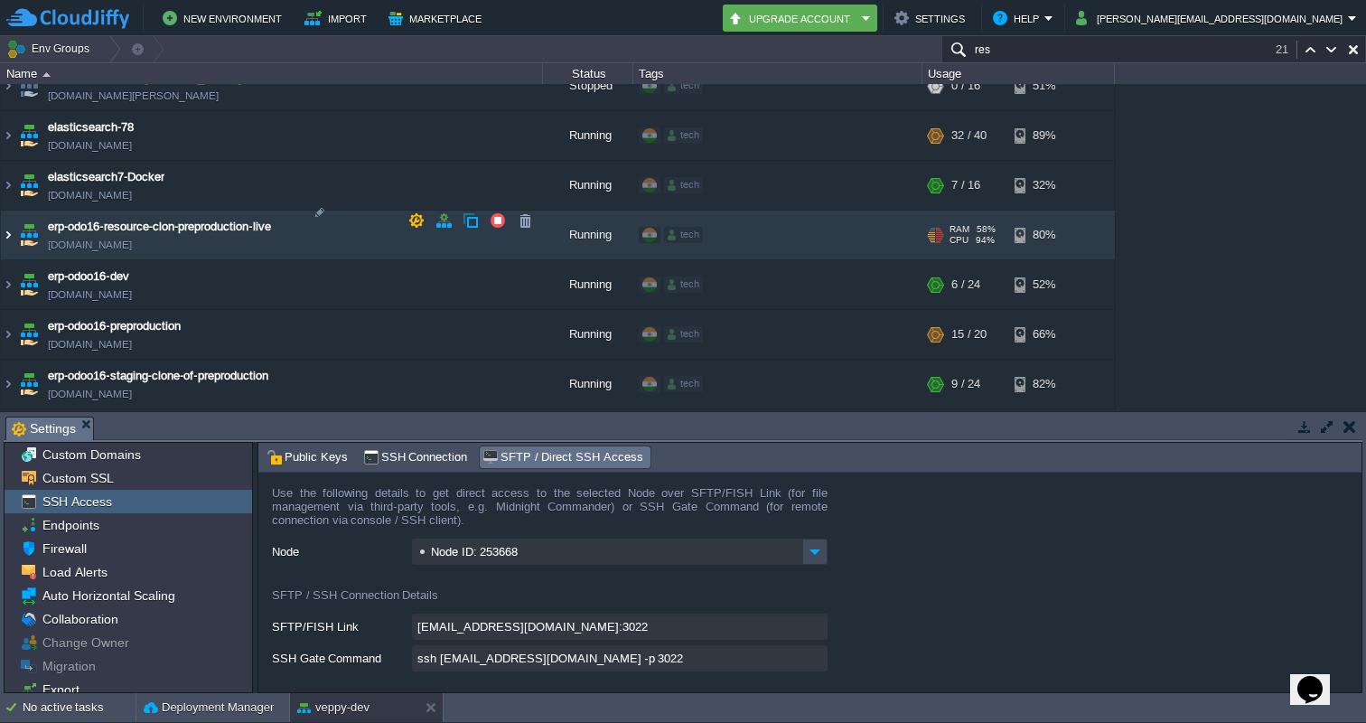
click at [7, 221] on img at bounding box center [8, 235] width 14 height 49
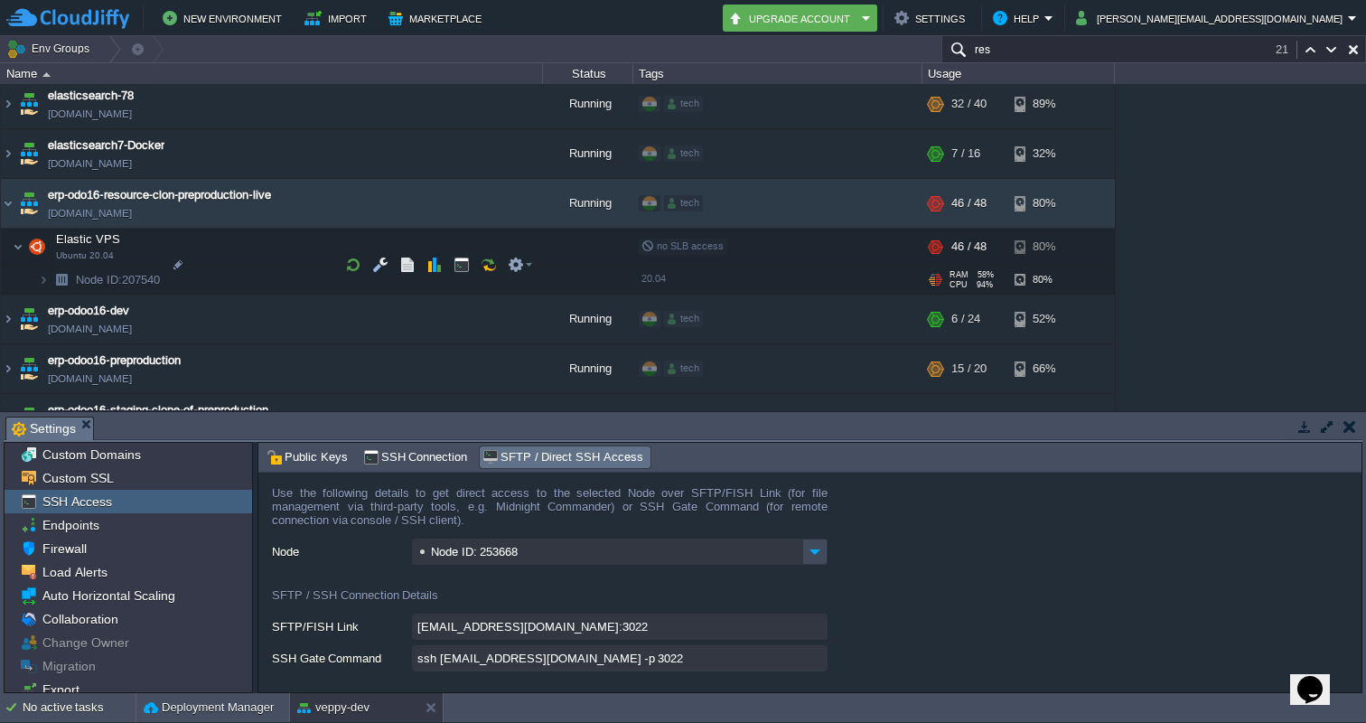
scroll to position [1963, 0]
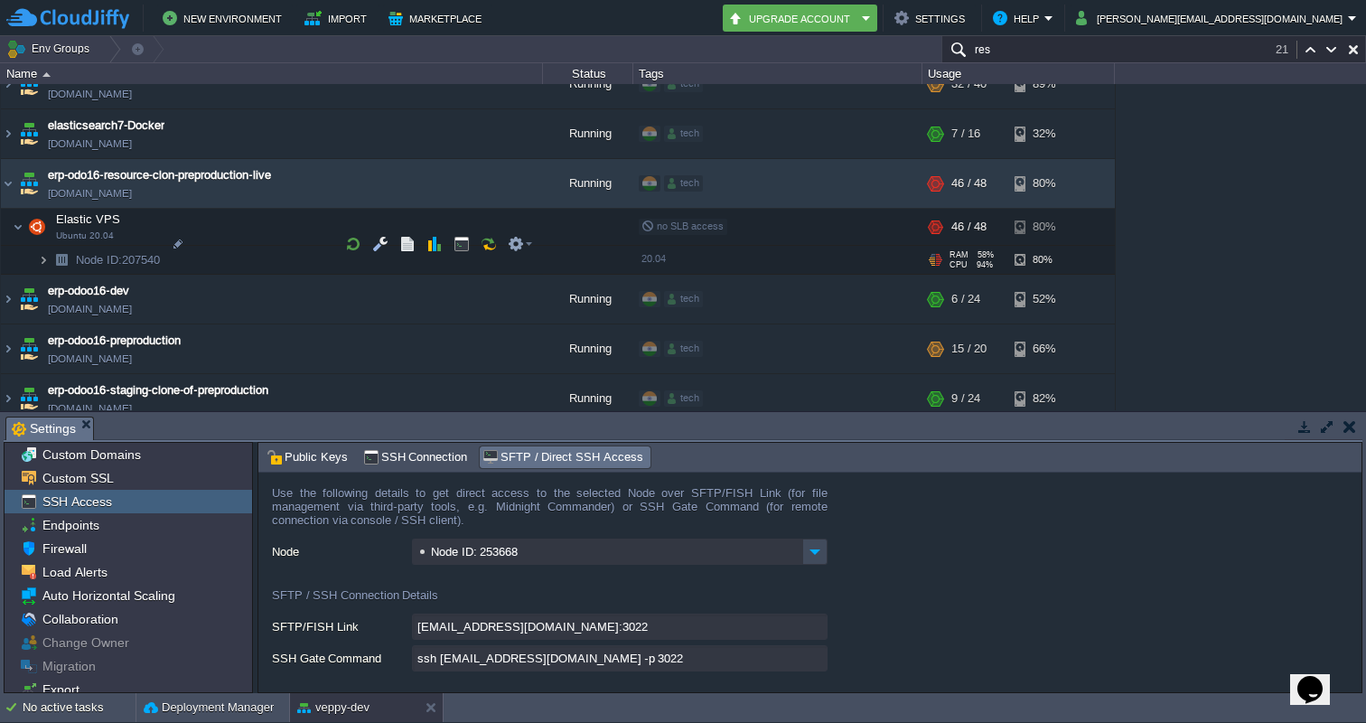
click at [40, 246] on img at bounding box center [43, 260] width 11 height 28
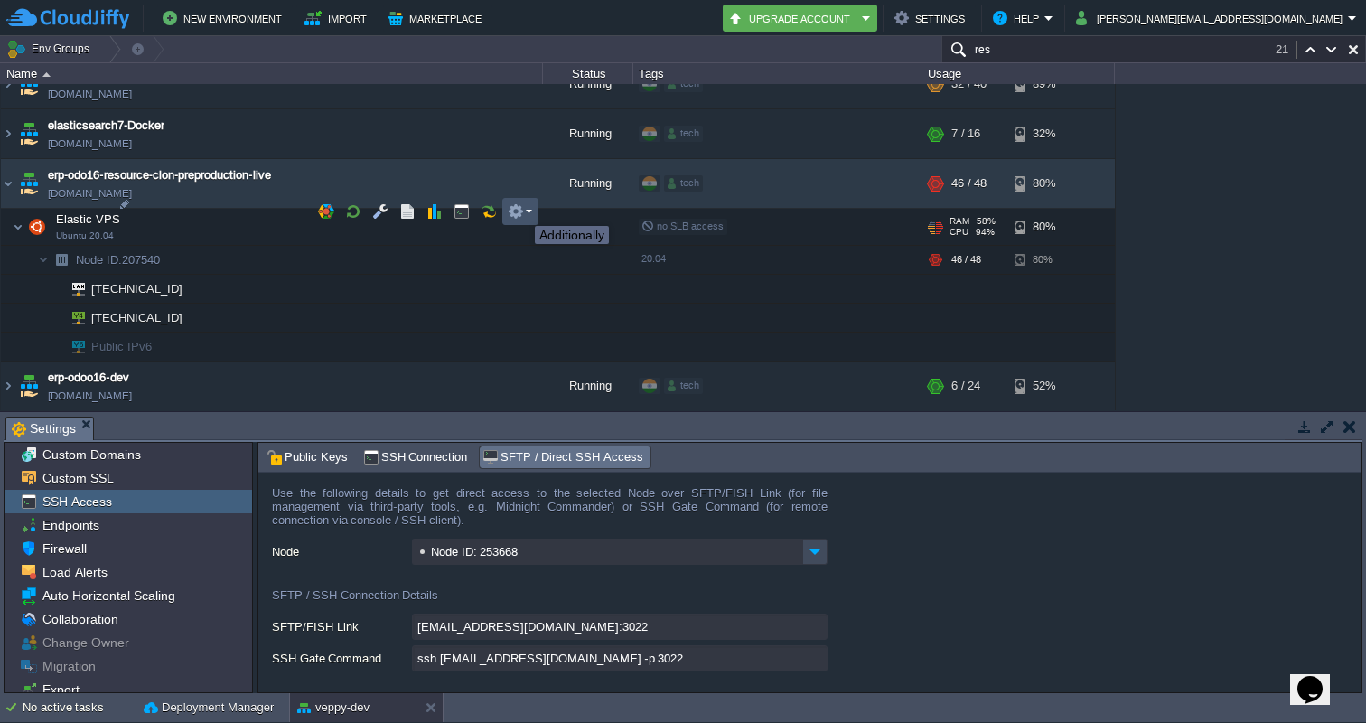
click at [521, 210] on button "button" at bounding box center [516, 211] width 16 height 16
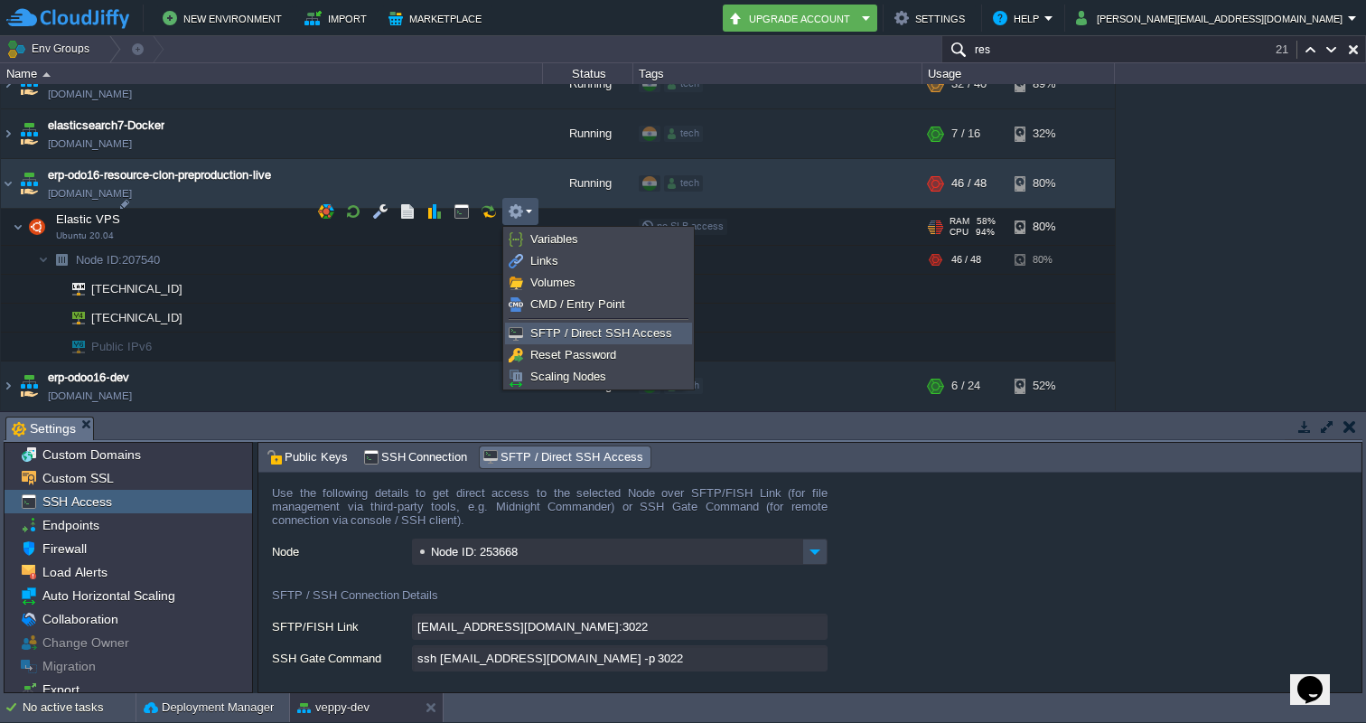
click at [547, 326] on span "SFTP / Direct SSH Access" at bounding box center [602, 333] width 142 height 14
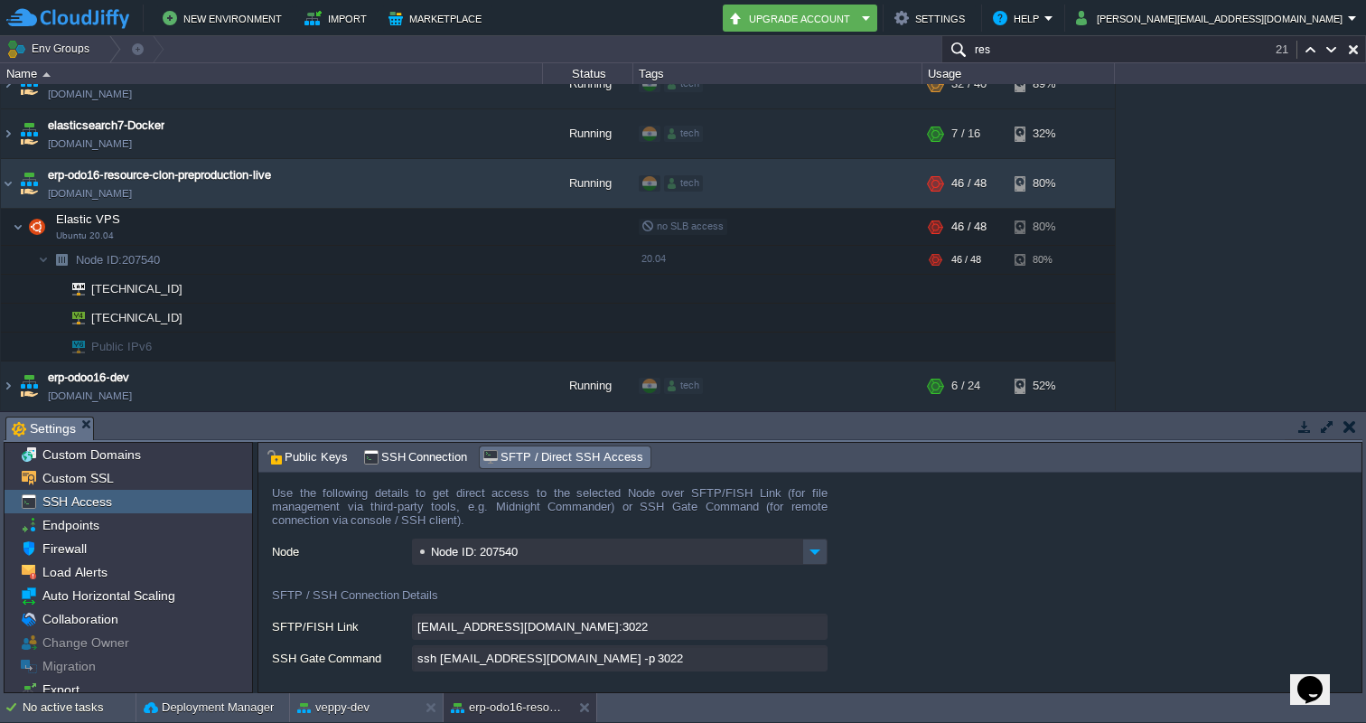
click at [818, 664] on input "ssh 207540-14223@gate.cloudjiffy.com -p 3022" at bounding box center [620, 658] width 416 height 26
type textarea "ssh 207540-14223@gate.cloudjiffy.com -p 3022"
click at [1267, 178] on div "1stdirectpools 1stdirectpools.cloudjiffy.net Stopped tech + Add to Env Group RA…" at bounding box center [683, 247] width 1366 height 326
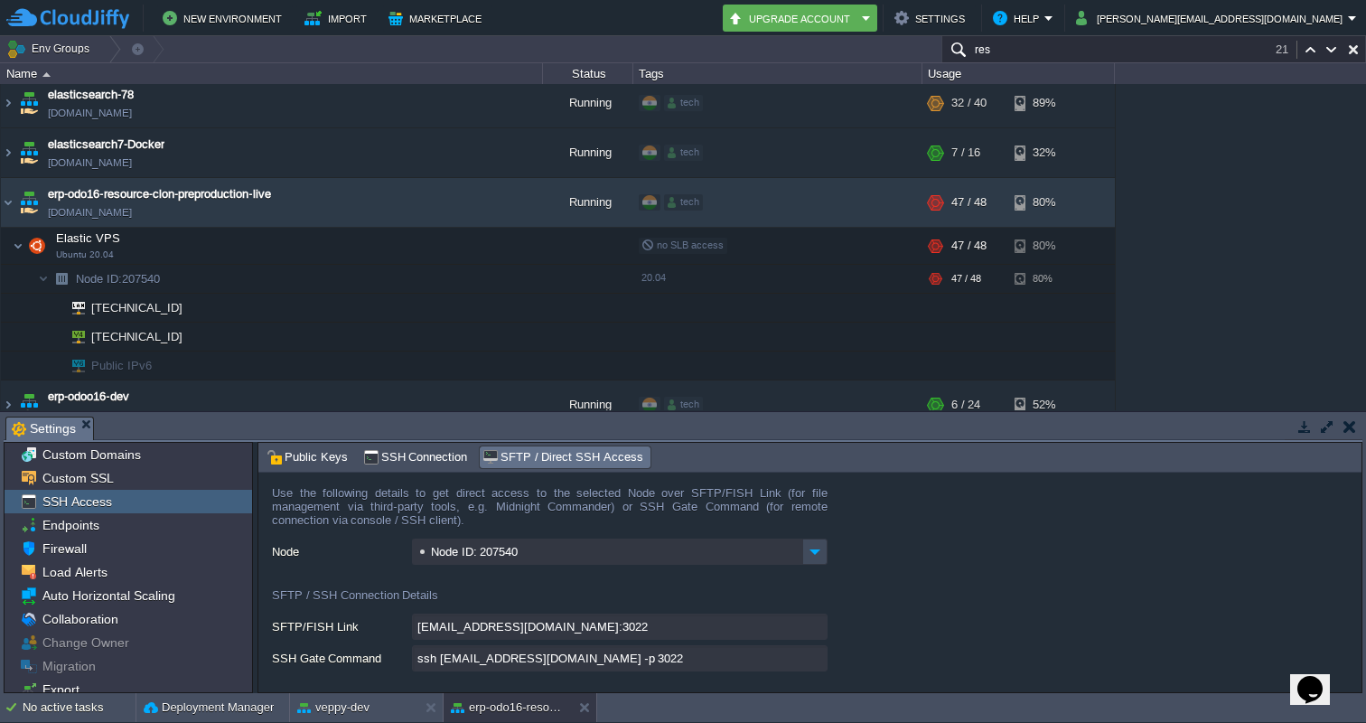
scroll to position [1955, 0]
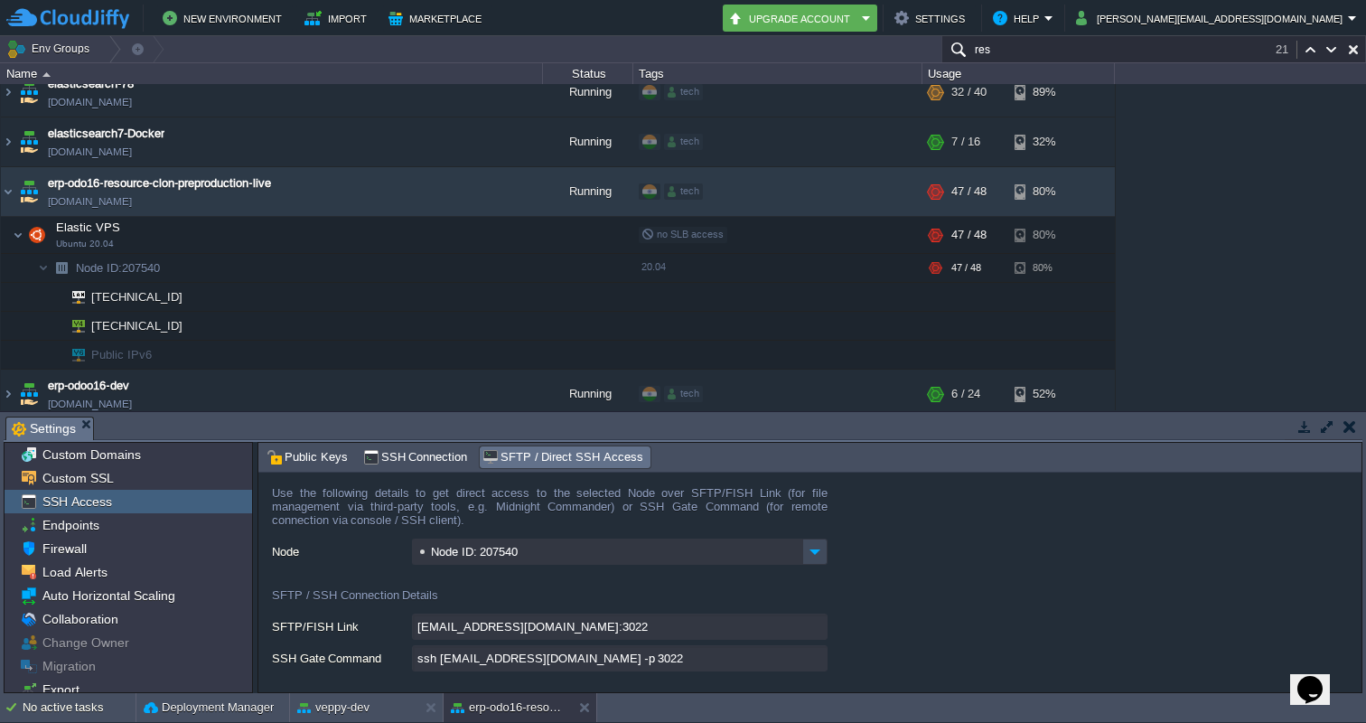
click at [1226, 214] on div "1stdirectpools 1stdirectpools.cloudjiffy.net Stopped tech + Add to Env Group RA…" at bounding box center [683, 247] width 1366 height 326
click at [1019, 47] on input "res" at bounding box center [1154, 49] width 425 height 26
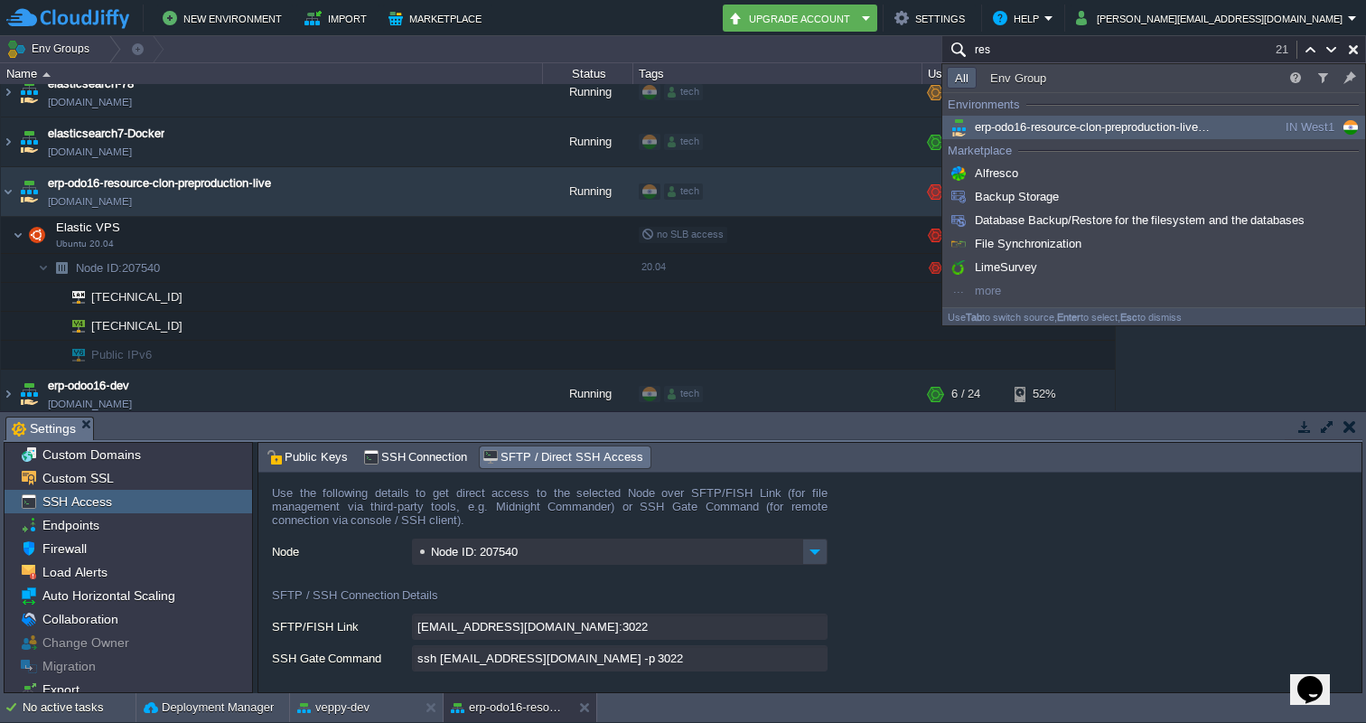
paste input "45.120.136.30"
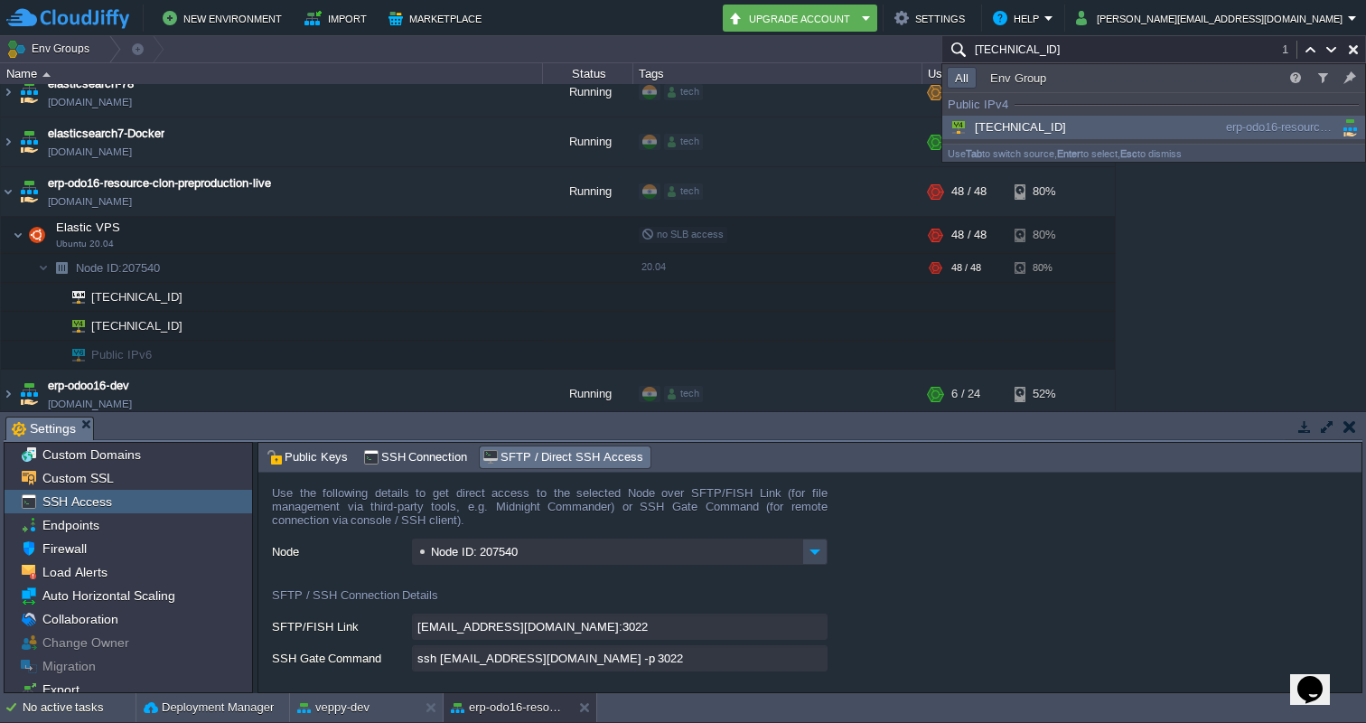
type input "45.120.136.30"
click at [1018, 127] on span "45.120.136.30" at bounding box center [1006, 127] width 119 height 14
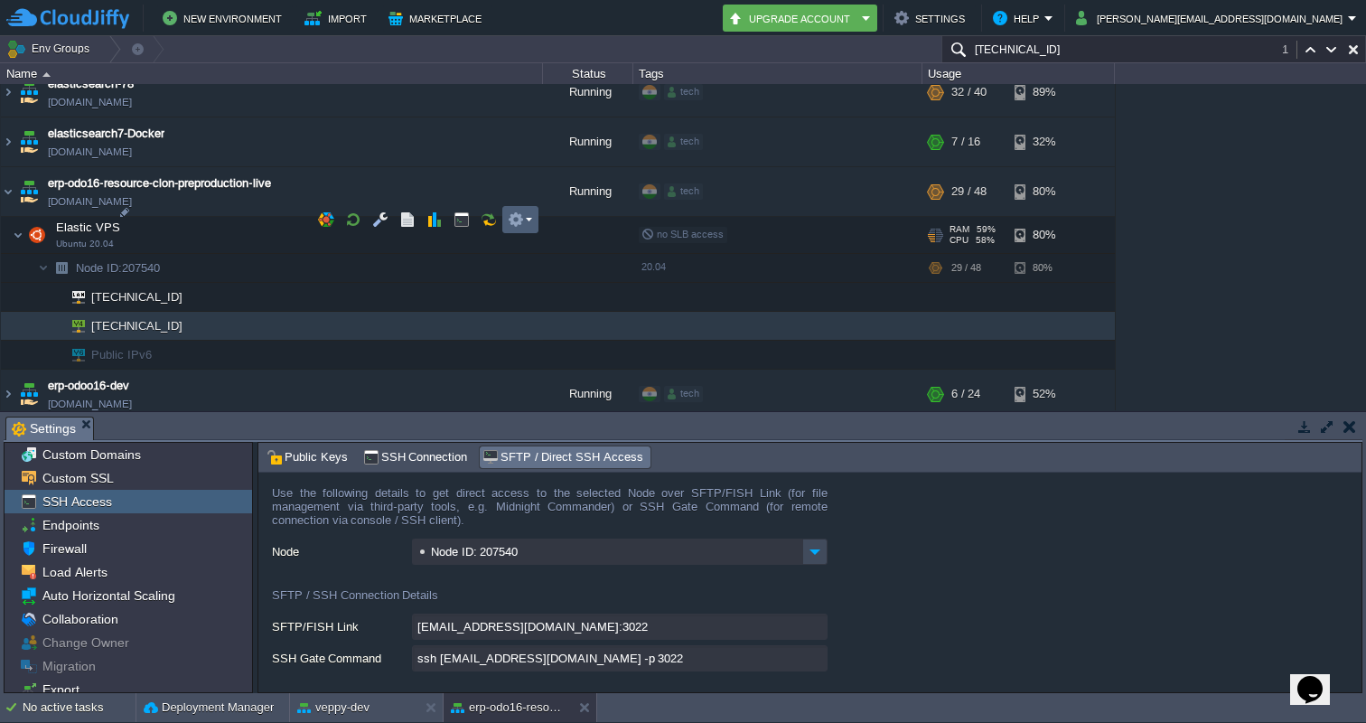
click at [531, 215] on em at bounding box center [520, 219] width 24 height 16
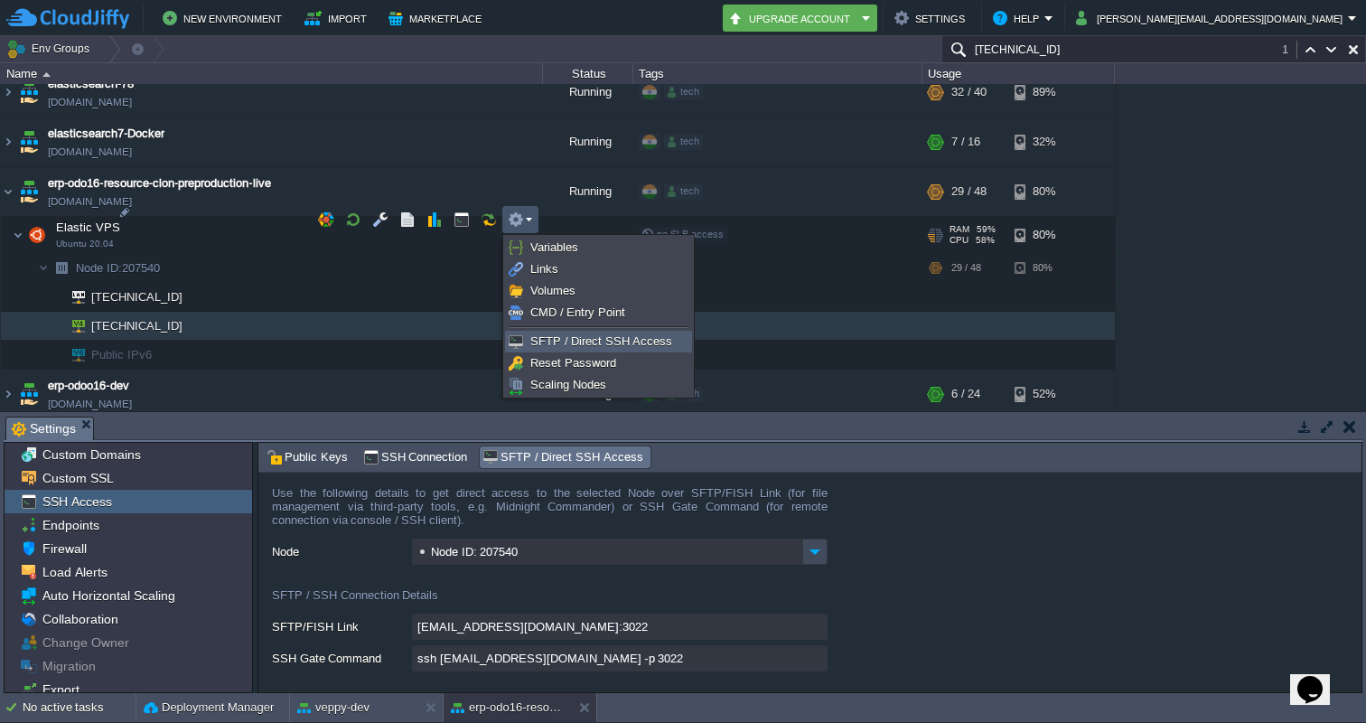
click at [574, 343] on span "SFTP / Direct SSH Access" at bounding box center [602, 341] width 142 height 14
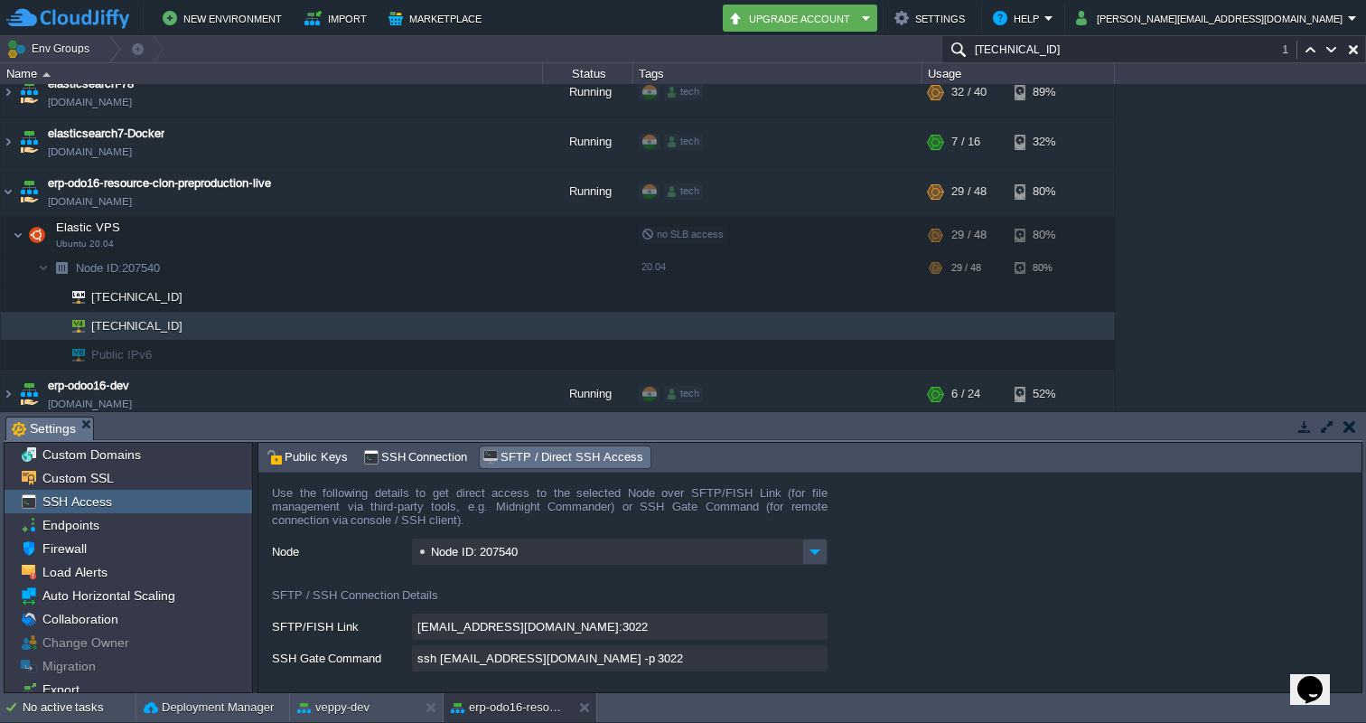
click at [813, 664] on input "ssh 207540-14223@gate.cloudjiffy.com -p 3022" at bounding box center [620, 658] width 416 height 26
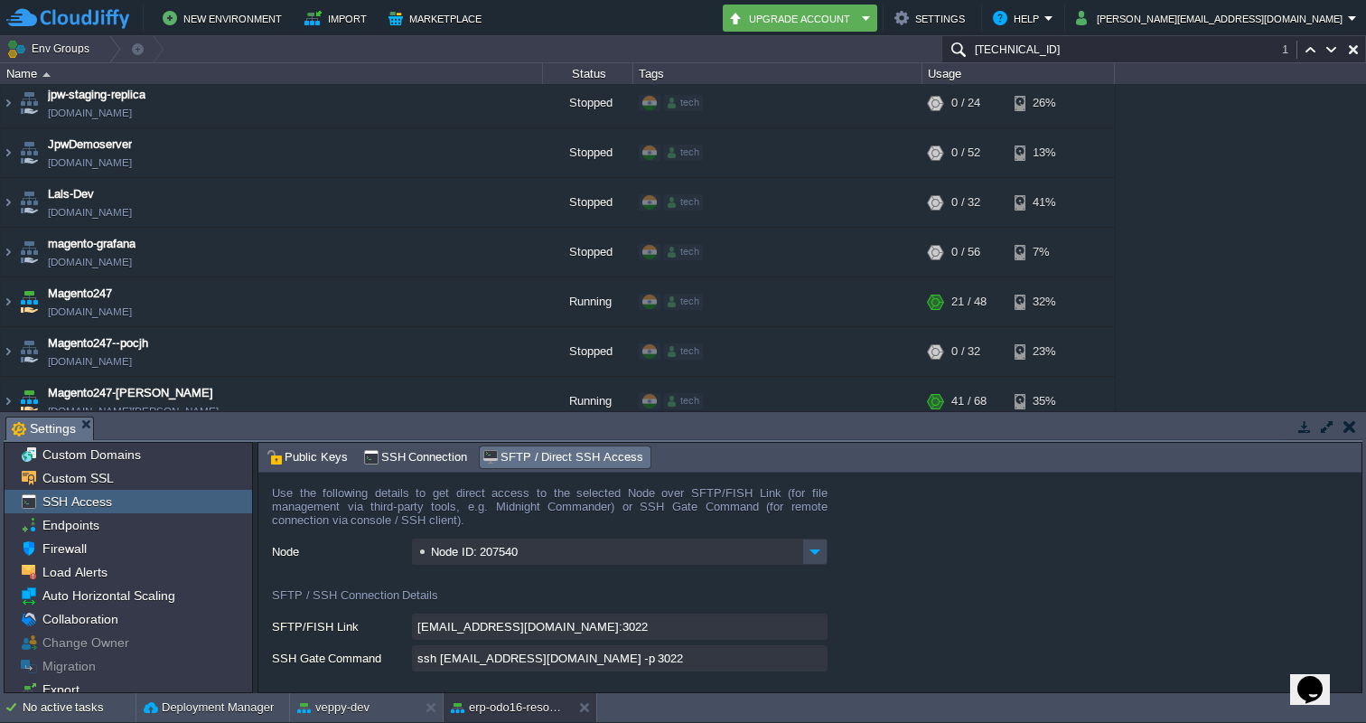
scroll to position [3358, 0]
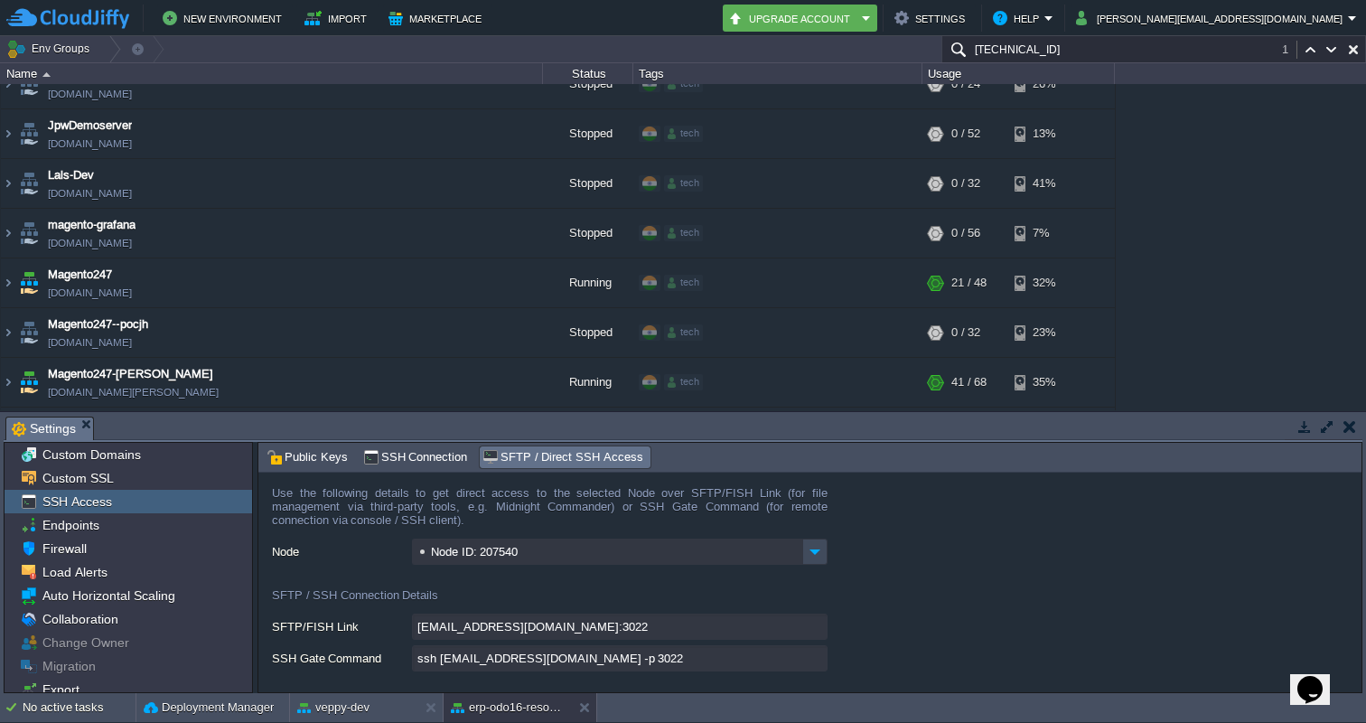
click at [1057, 52] on input "45.120.136.30" at bounding box center [1154, 49] width 425 height 26
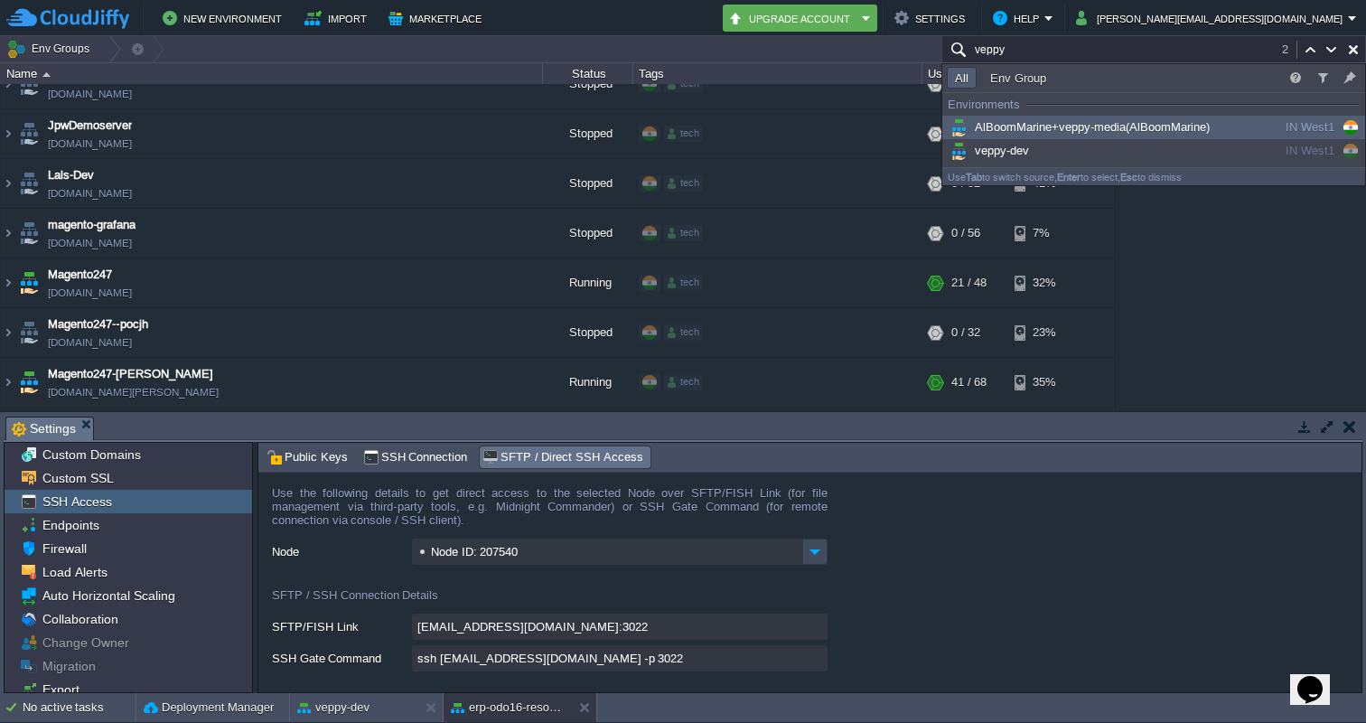
scroll to position [203, 0]
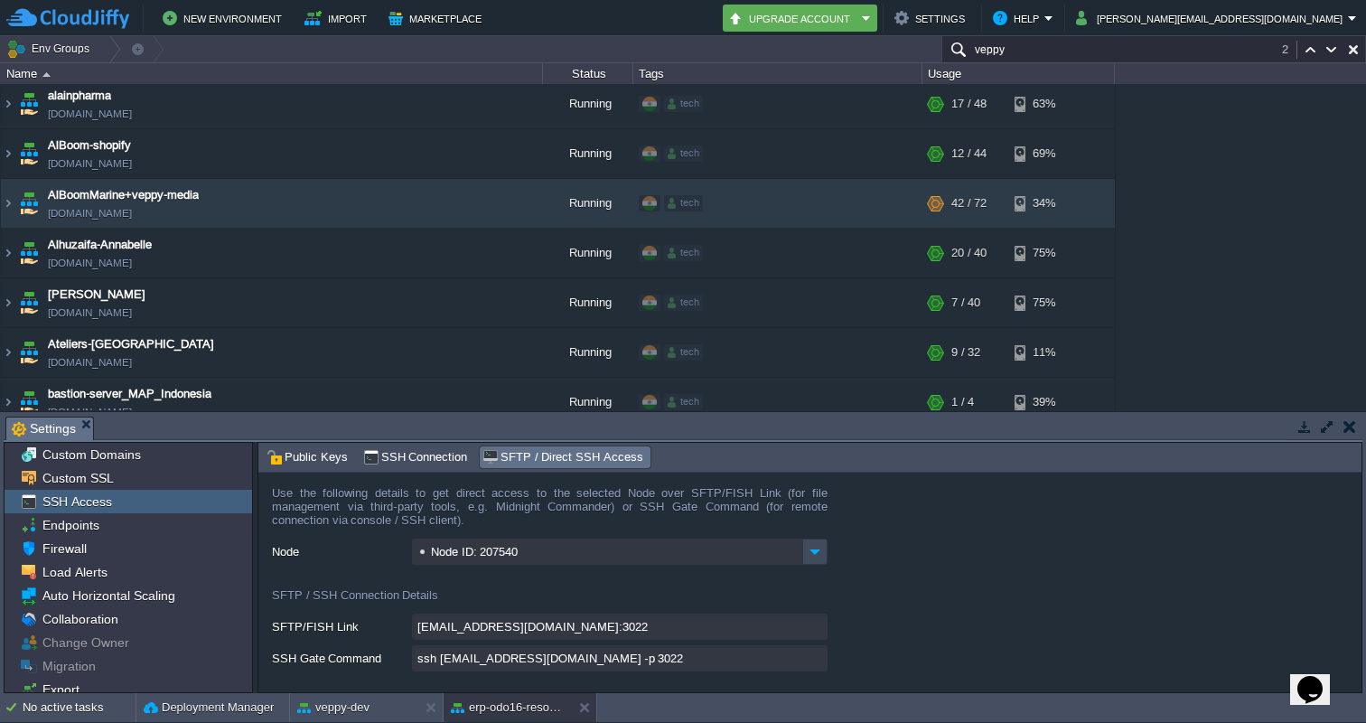
type input "veppy"
click at [1324, 52] on button "button" at bounding box center [1332, 50] width 16 height 16
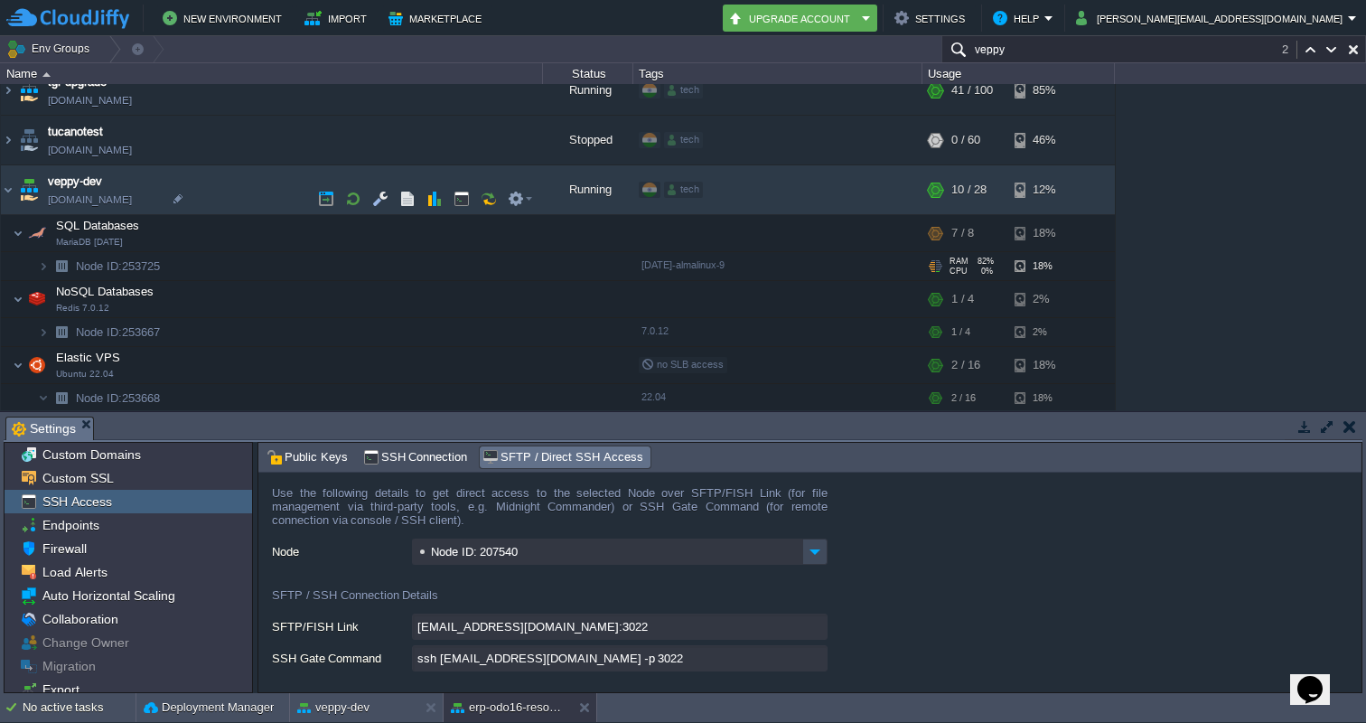
scroll to position [5218, 0]
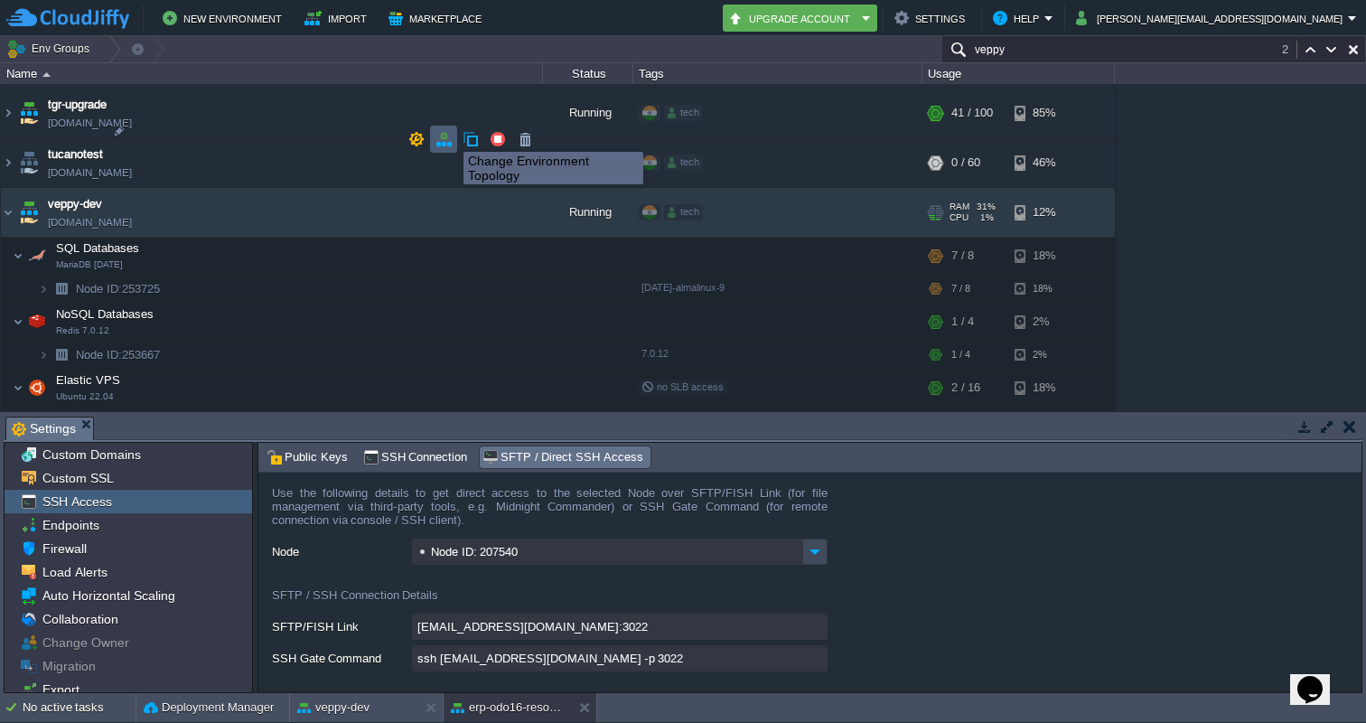
click at [450, 136] on button "button" at bounding box center [444, 139] width 16 height 16
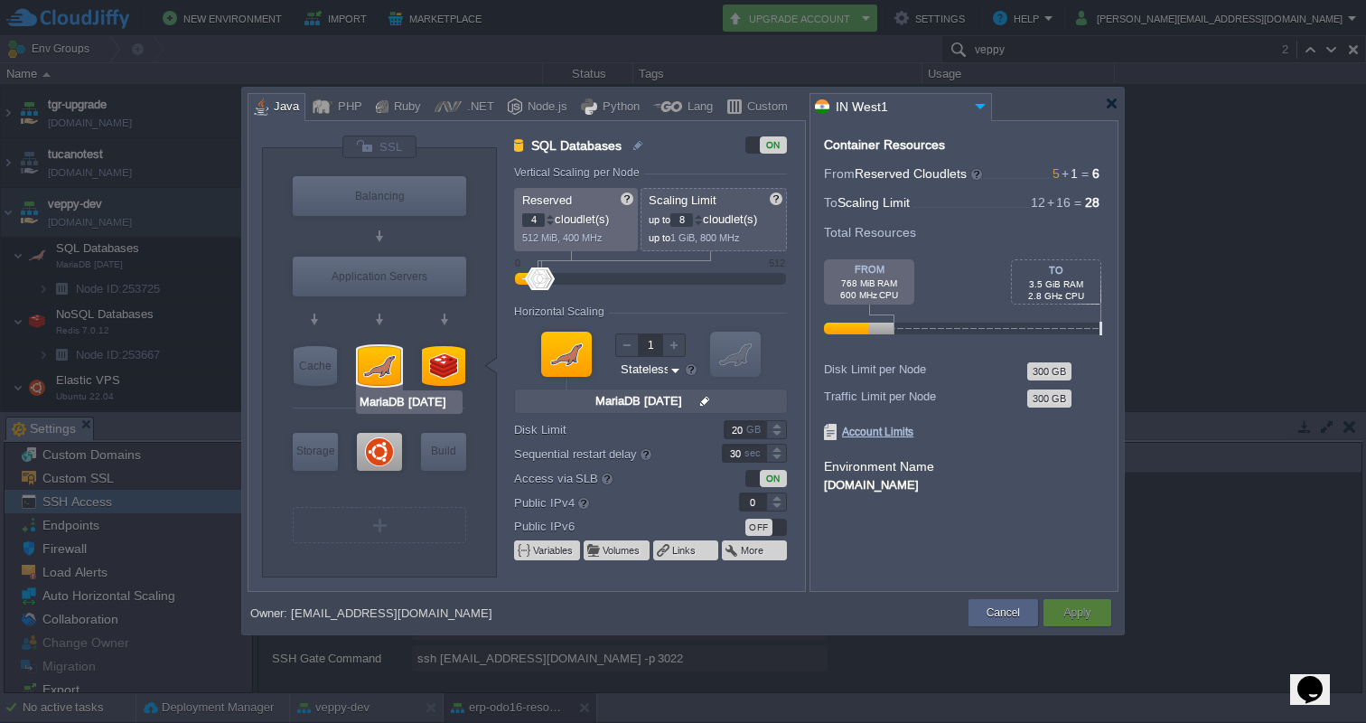
type input "Ubuntu 22.04"
click at [392, 437] on div at bounding box center [379, 452] width 45 height 38
type input "Elastic VPS"
type input "1"
type input "16"
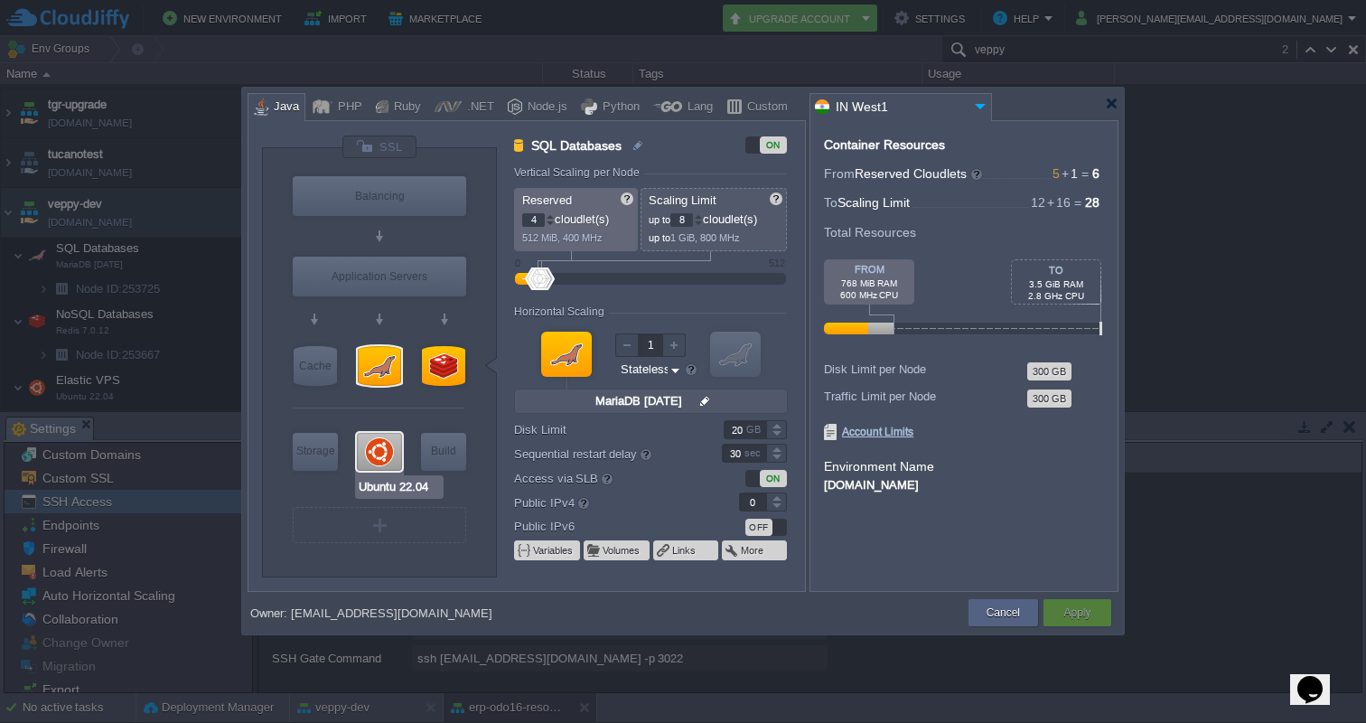
type input "Ubuntu 22.04"
type input "null"
type input "22.04"
type input "Stateful"
type input "30"
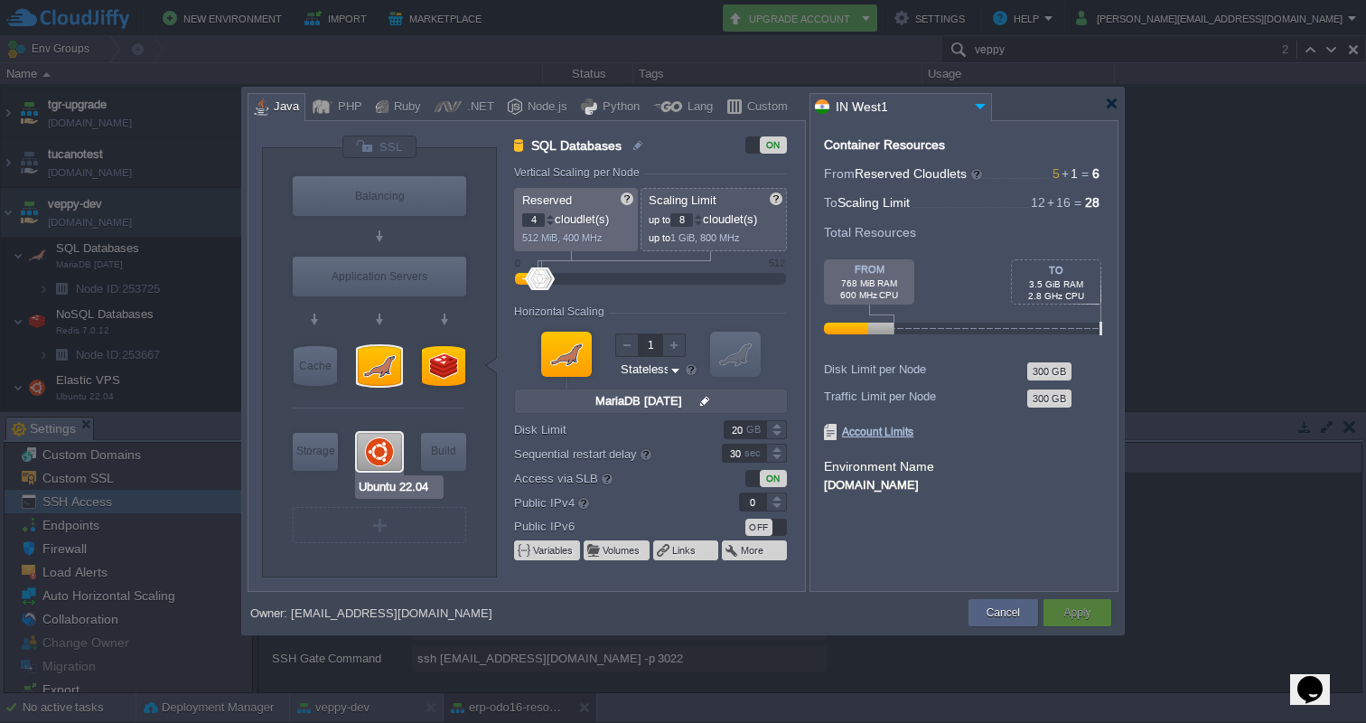
type input "1"
type input "Maven 3.9.11"
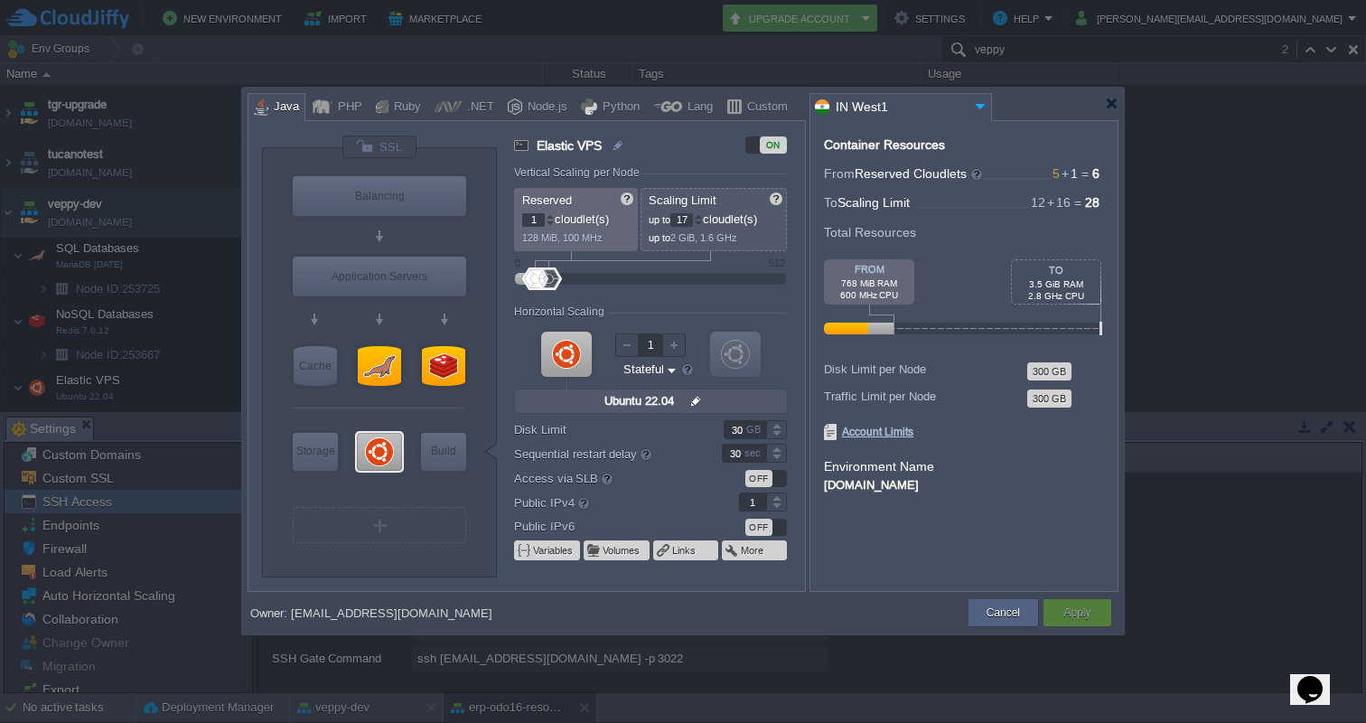
click at [703, 215] on div at bounding box center [698, 216] width 9 height 6
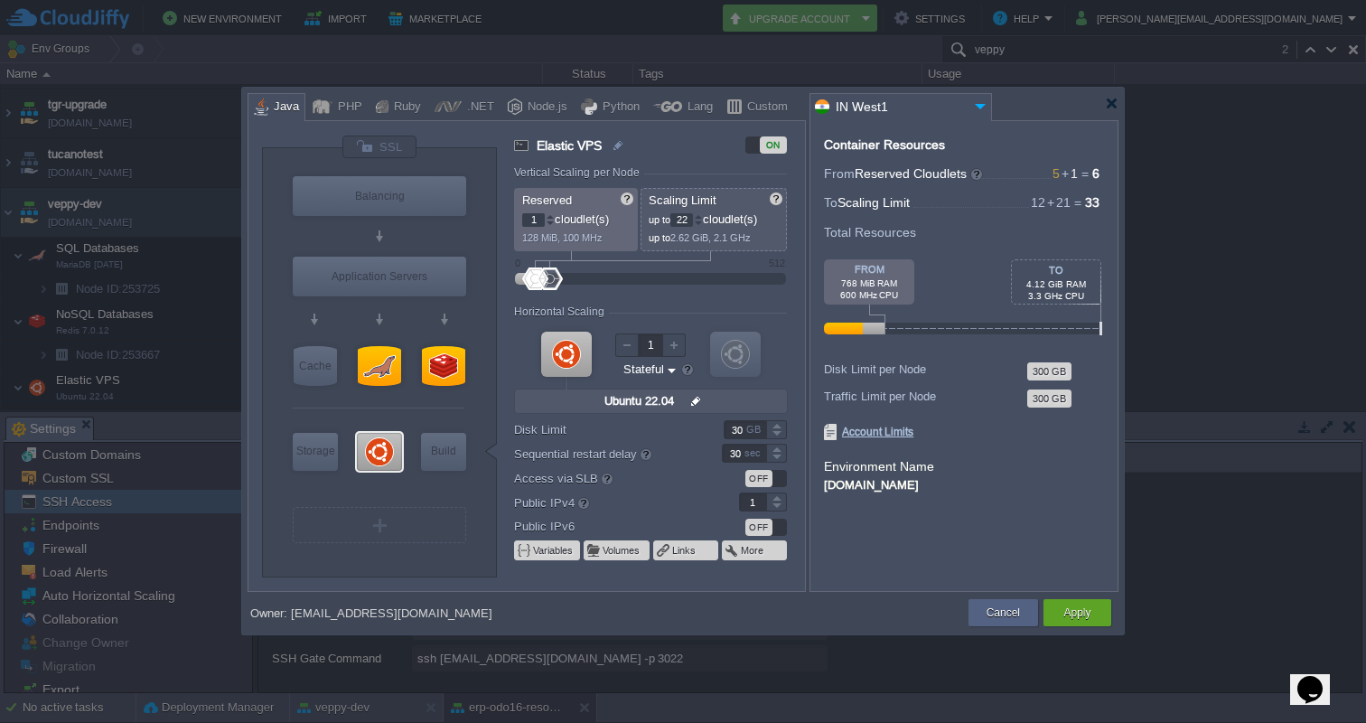
click at [703, 215] on div at bounding box center [698, 216] width 9 height 6
type input "24"
click at [703, 215] on div at bounding box center [698, 216] width 9 height 6
click at [1063, 600] on div "Apply" at bounding box center [1077, 612] width 41 height 27
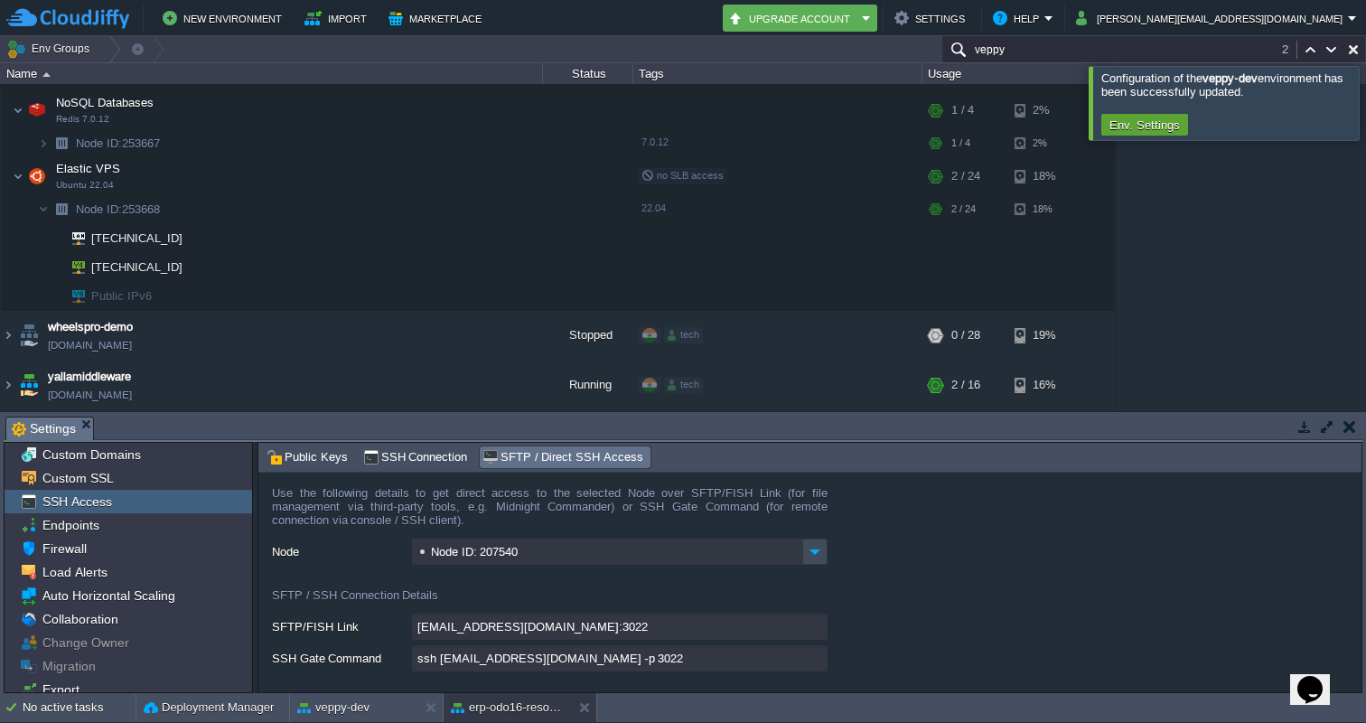
scroll to position [5374, 0]
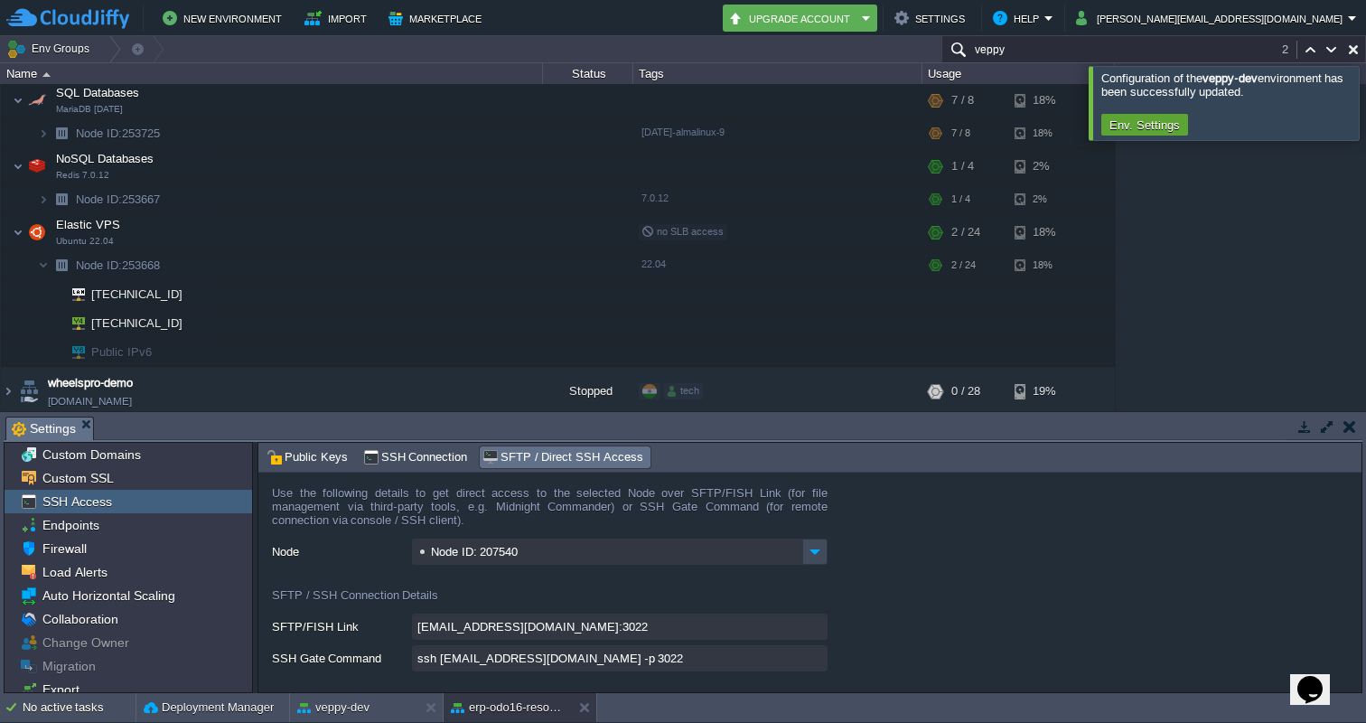
click at [1366, 101] on div at bounding box center [1388, 102] width 0 height 73
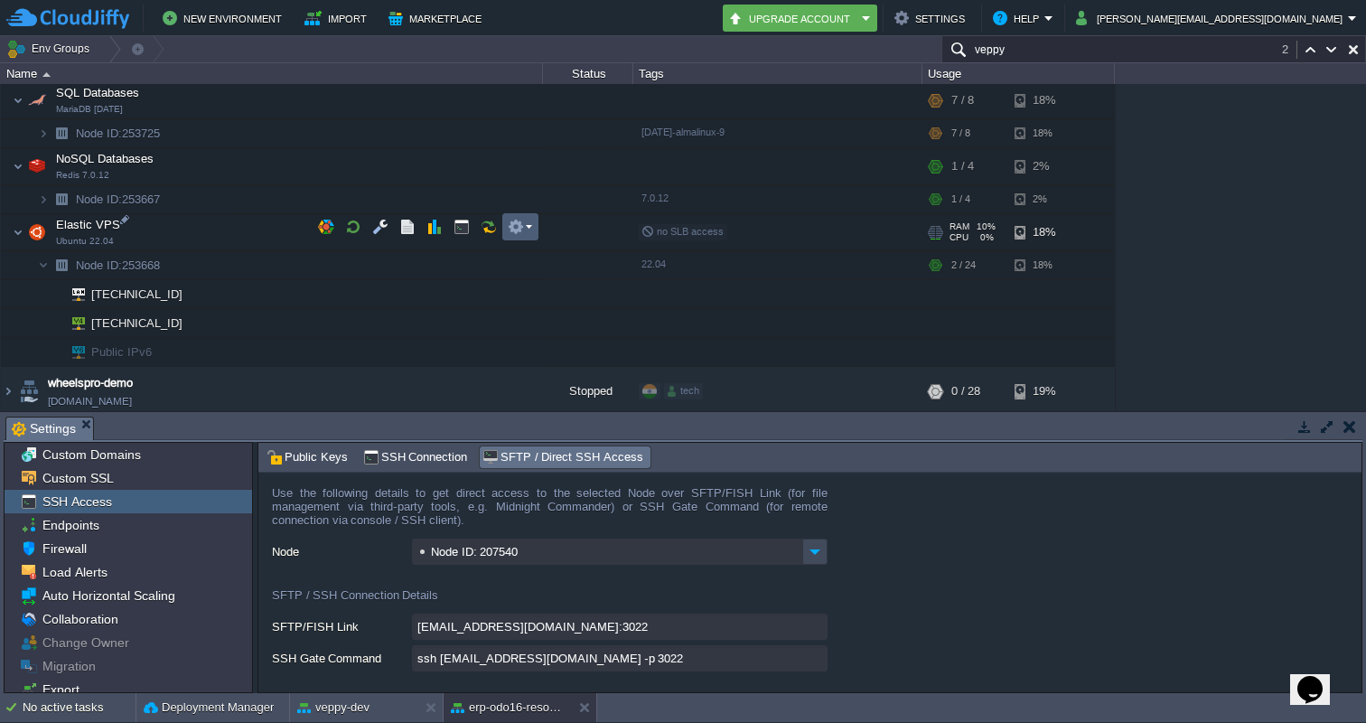
click at [532, 221] on td at bounding box center [520, 226] width 36 height 27
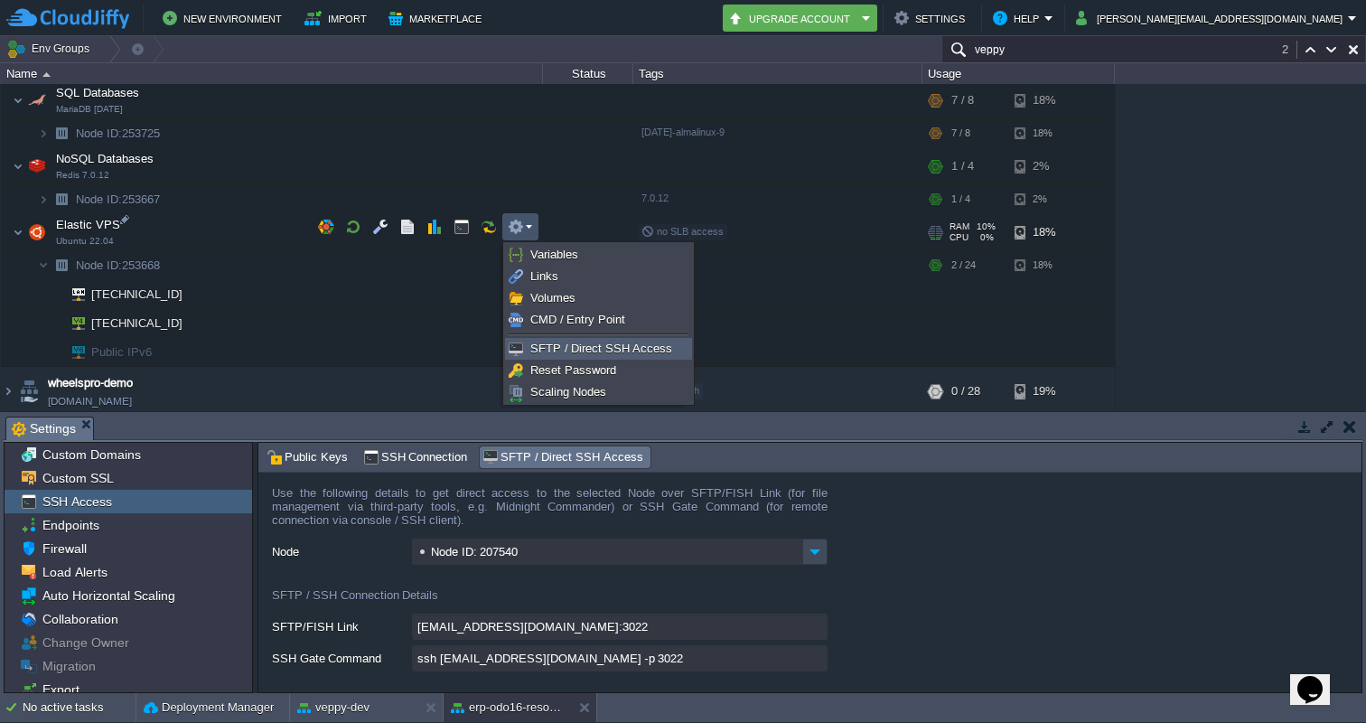
click at [560, 345] on span "SFTP / Direct SSH Access" at bounding box center [602, 349] width 142 height 14
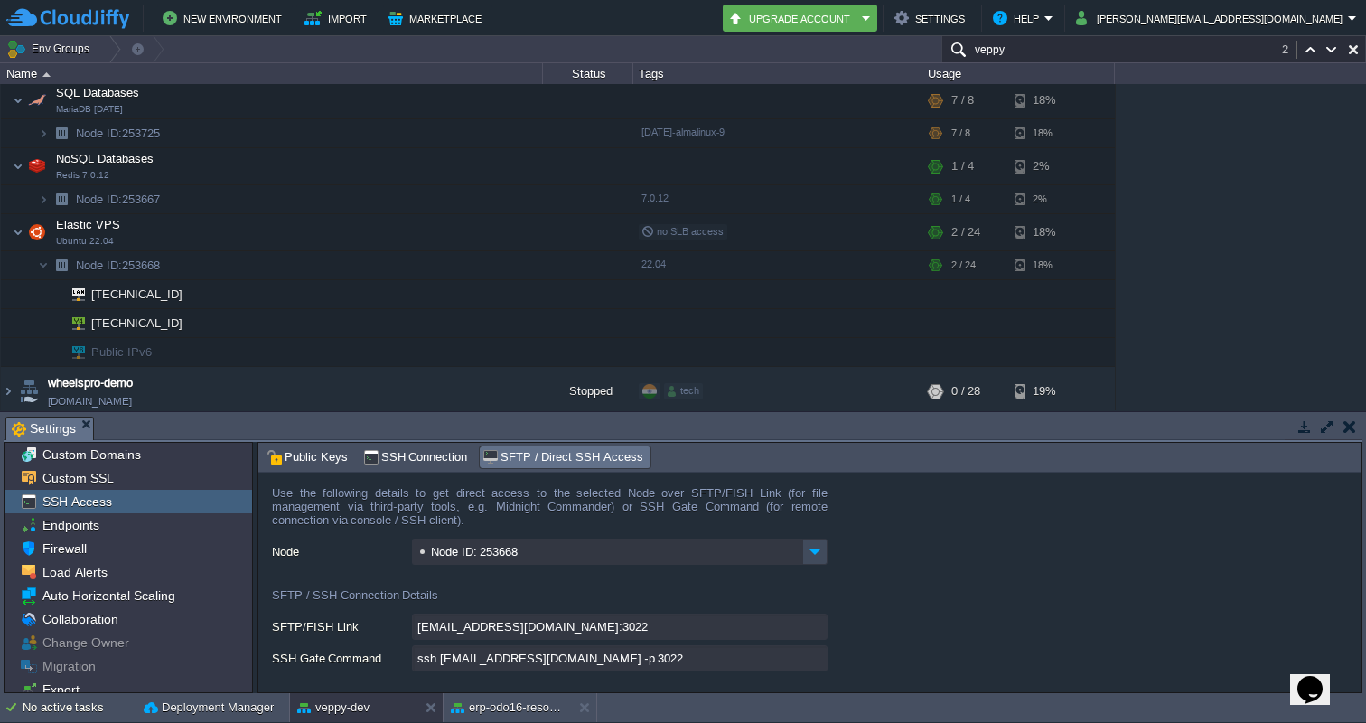
click at [816, 662] on input "ssh [EMAIL_ADDRESS][DOMAIN_NAME] -p 3022" at bounding box center [620, 658] width 416 height 26
type textarea "ssh [EMAIL_ADDRESS][DOMAIN_NAME] -p 3022"
click at [1281, 613] on form "Use the following details to get direct access to the selected Node over SFTP/F…" at bounding box center [809, 583] width 1103 height 220
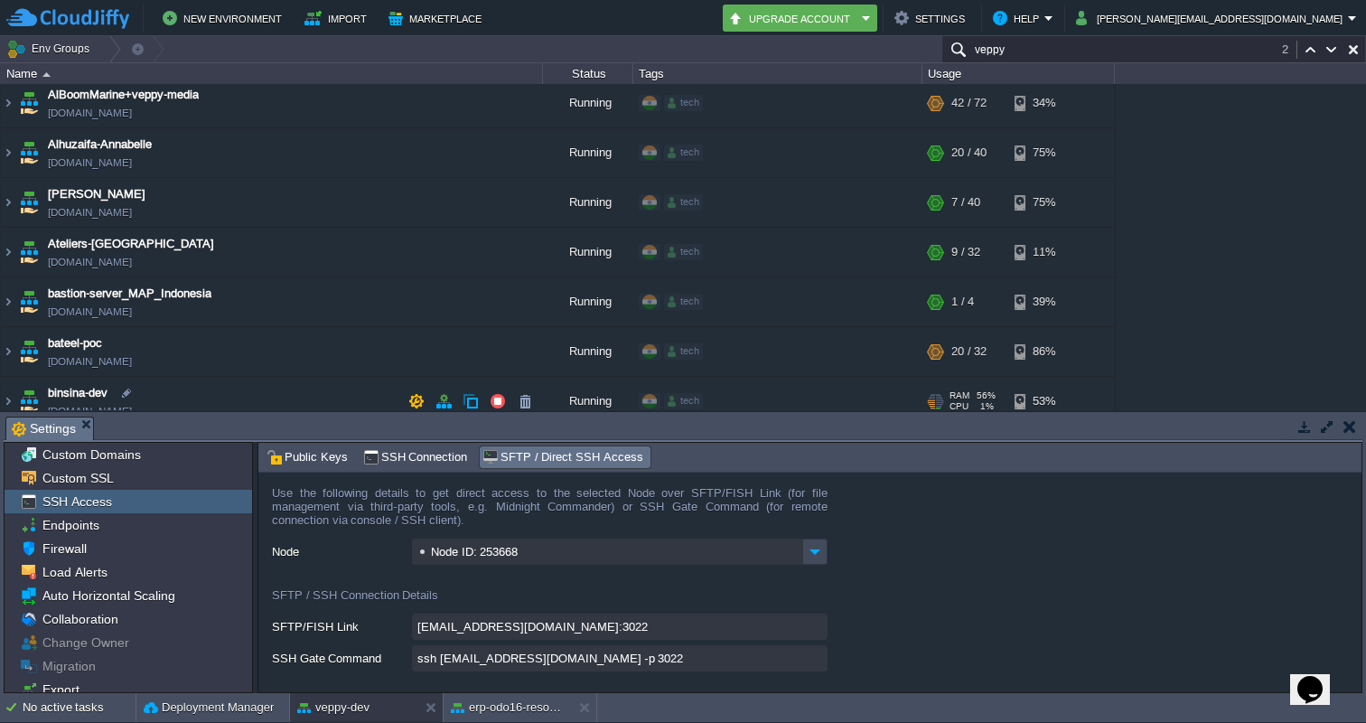
scroll to position [0, 0]
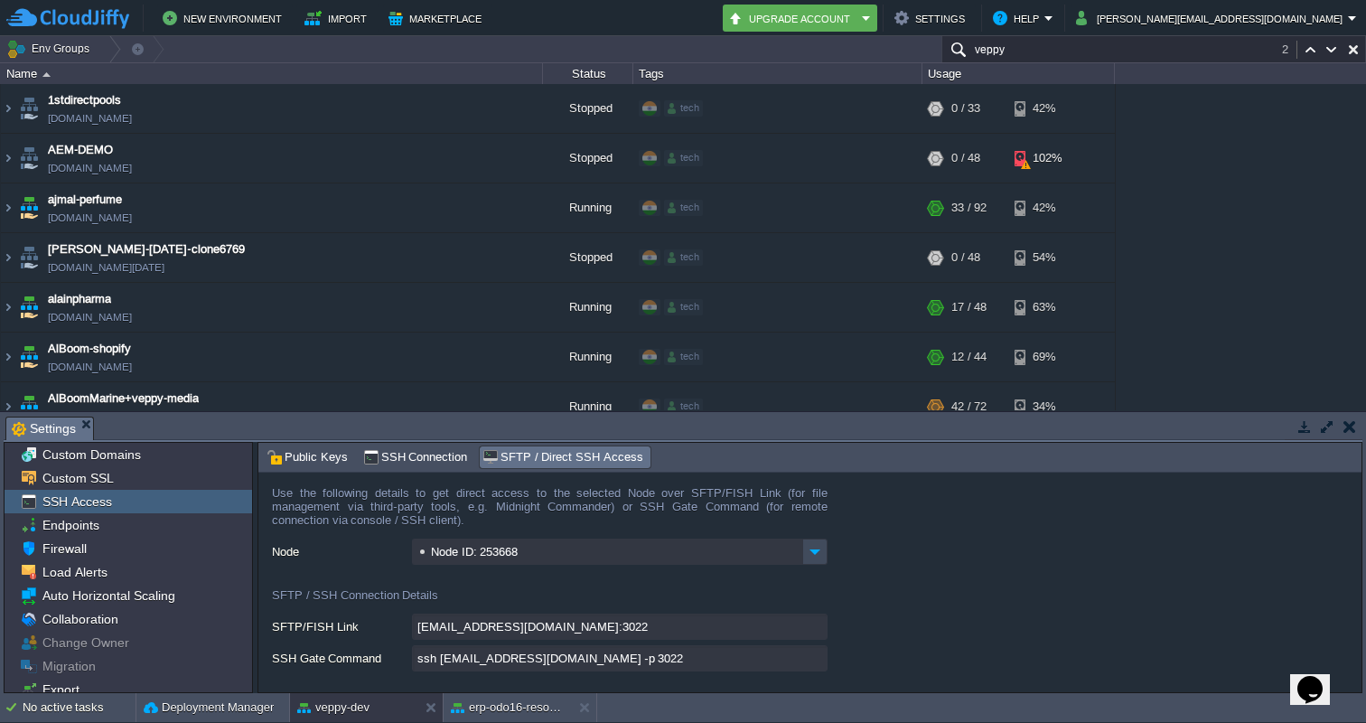
click at [1154, 45] on input "veppy" at bounding box center [1154, 49] width 425 height 26
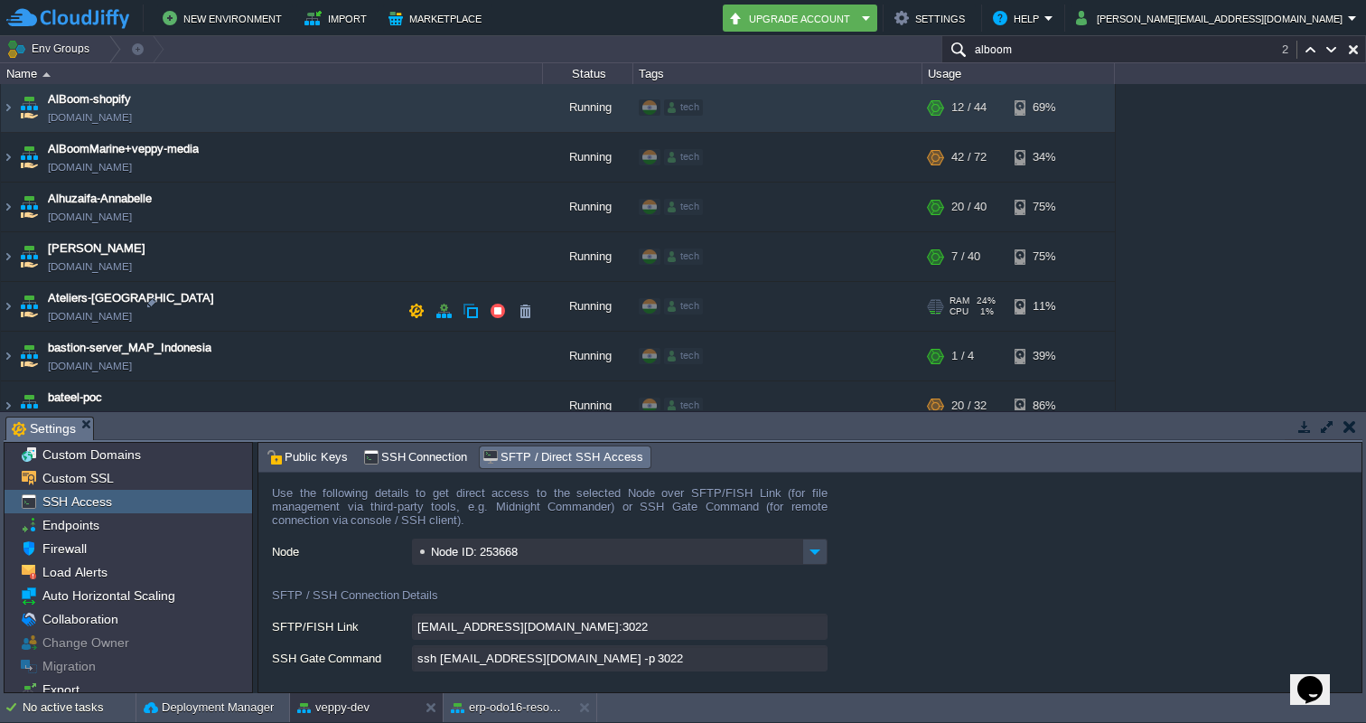
scroll to position [264, 0]
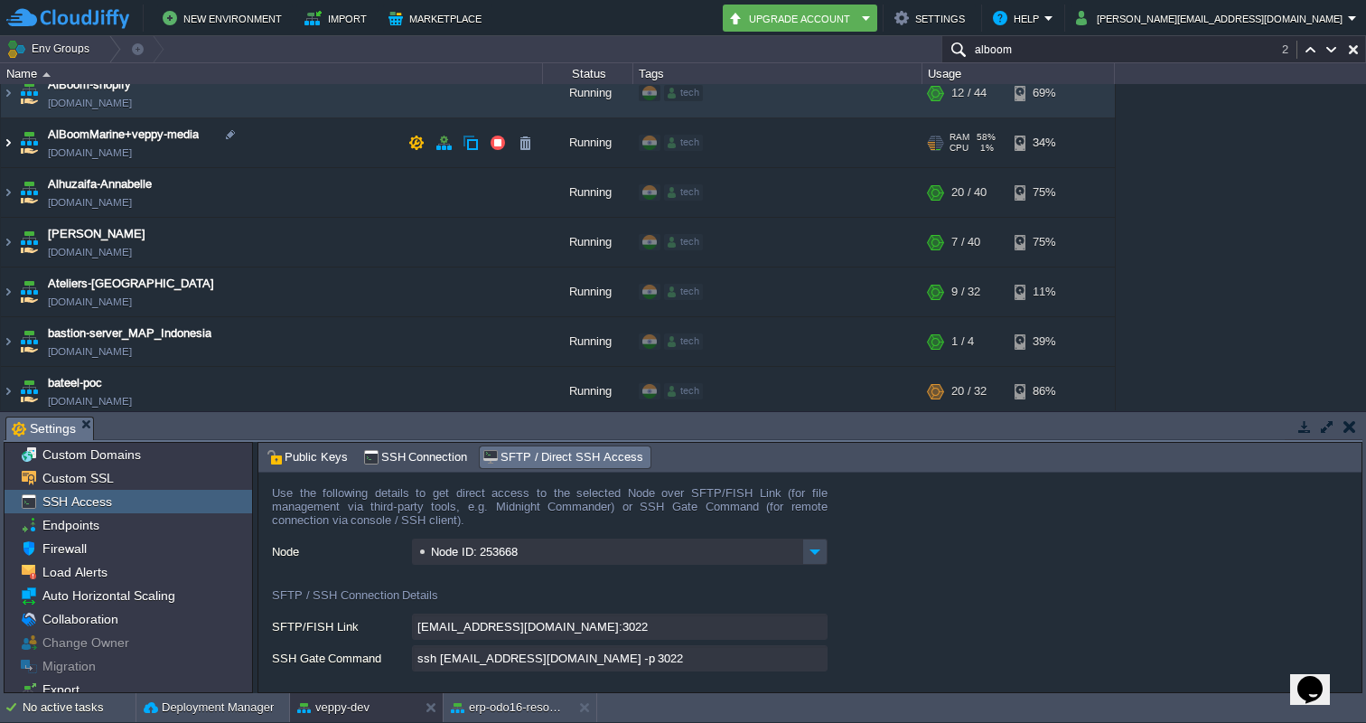
type input "alboom"
click at [5, 137] on img at bounding box center [8, 142] width 14 height 49
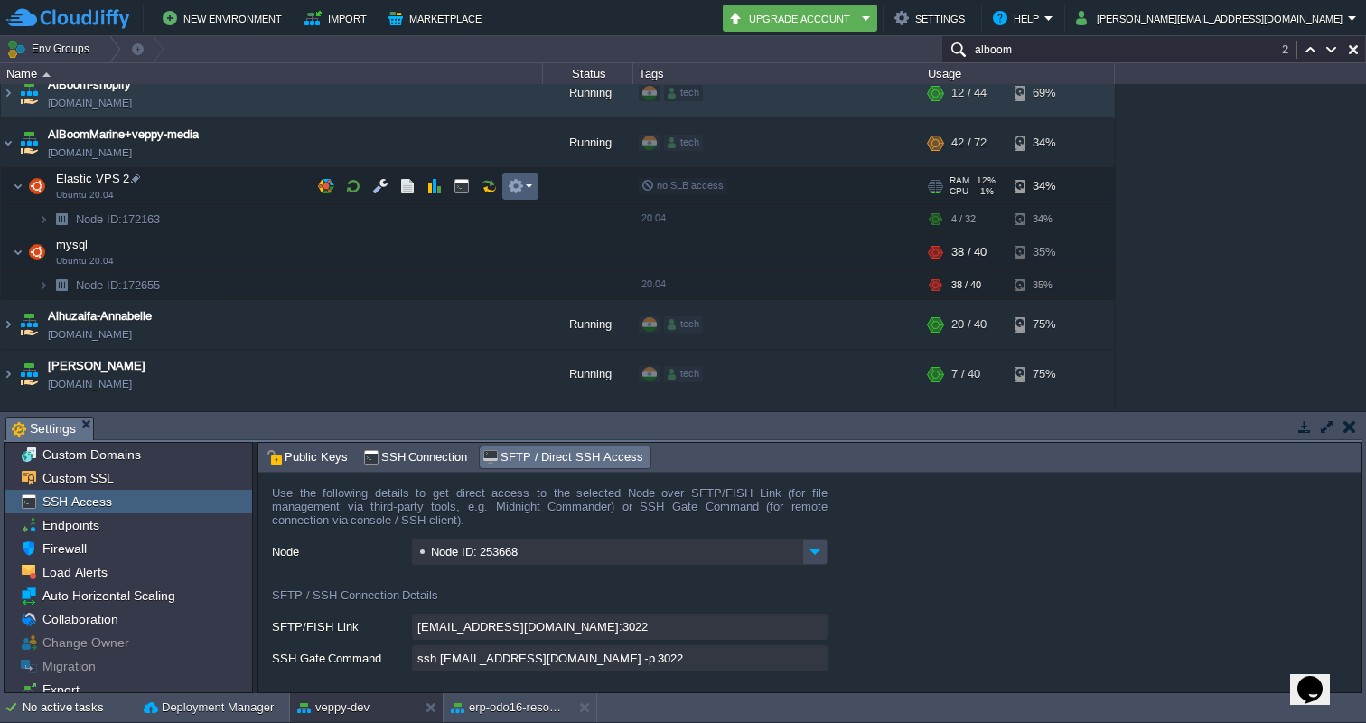
click at [531, 183] on em at bounding box center [520, 186] width 24 height 16
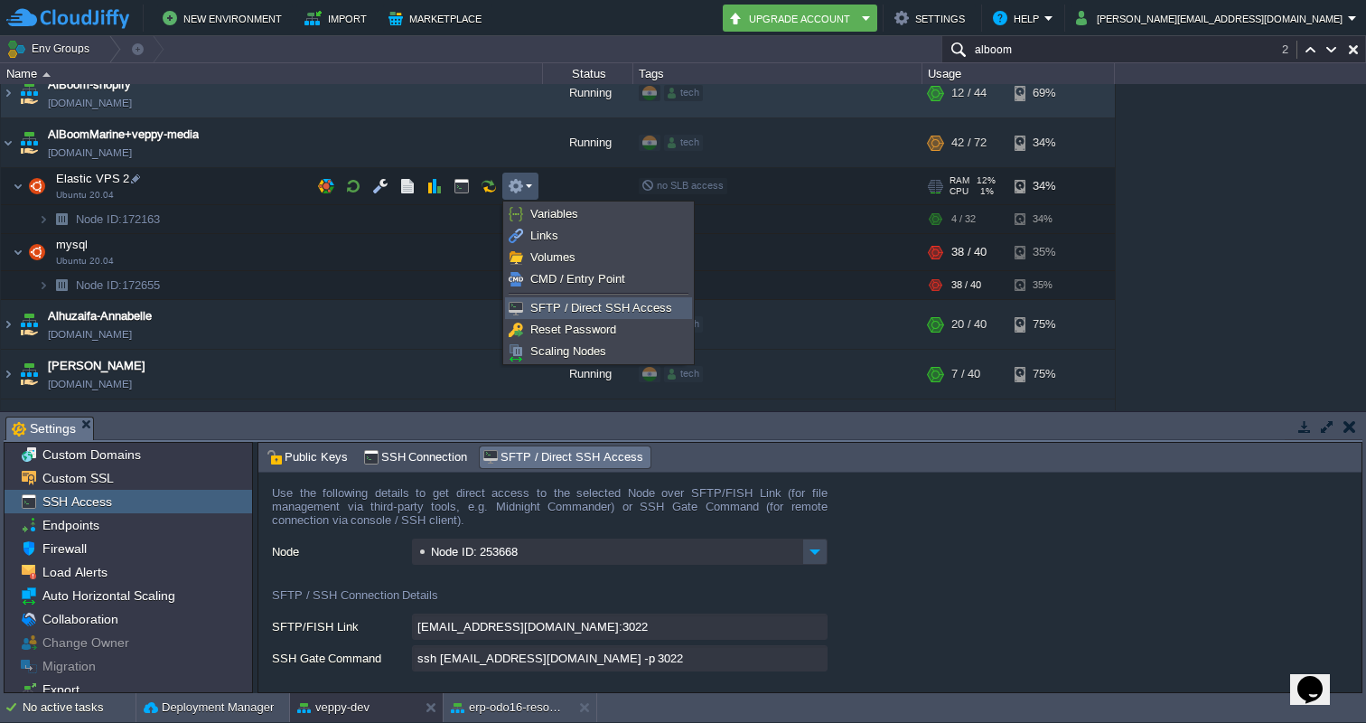
click at [560, 308] on span "SFTP / Direct SSH Access" at bounding box center [602, 308] width 142 height 14
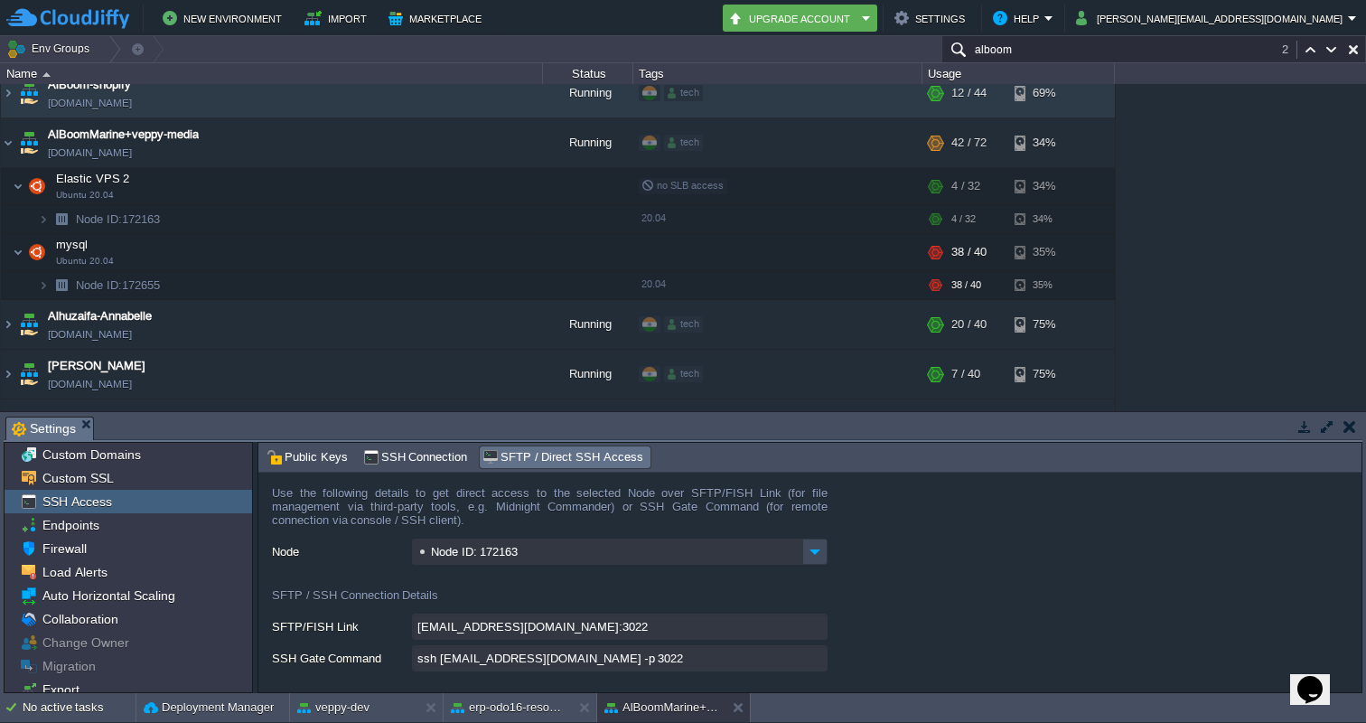
click at [814, 654] on input "ssh [EMAIL_ADDRESS][DOMAIN_NAME] -p 3022" at bounding box center [620, 658] width 416 height 26
type textarea "ssh [EMAIL_ADDRESS][DOMAIN_NAME] -p 3022"
